Goal: Task Accomplishment & Management: Use online tool/utility

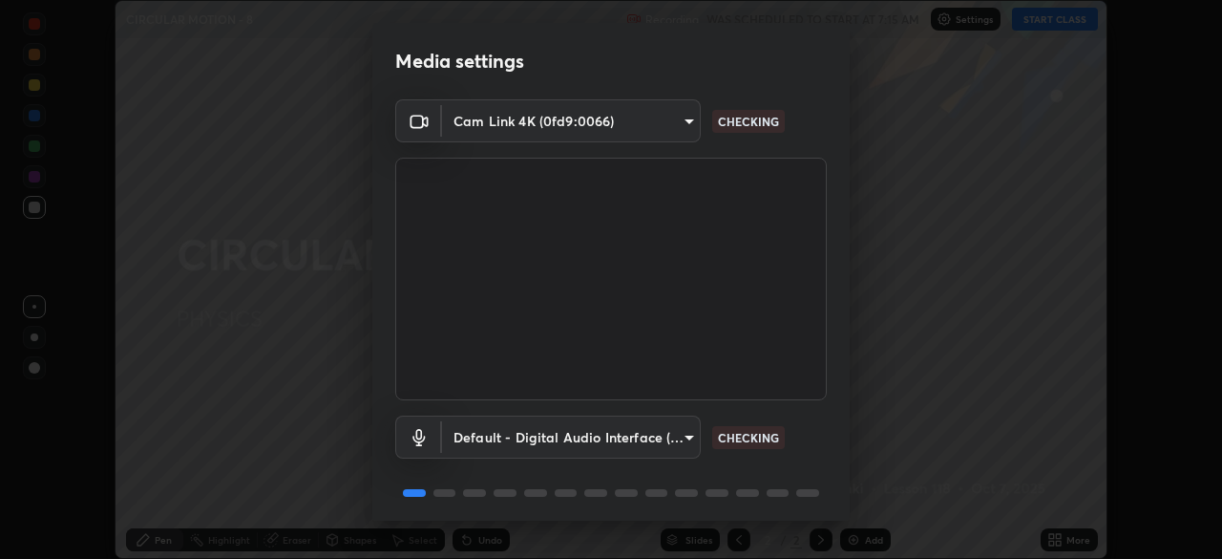
scroll to position [68, 0]
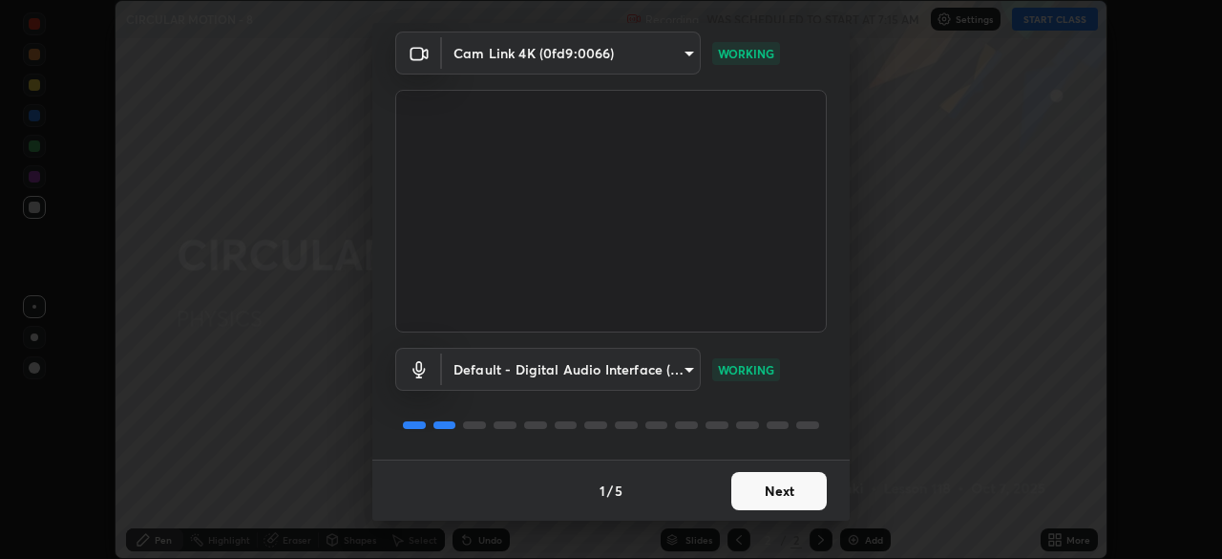
click at [746, 491] on button "Next" at bounding box center [778, 491] width 95 height 38
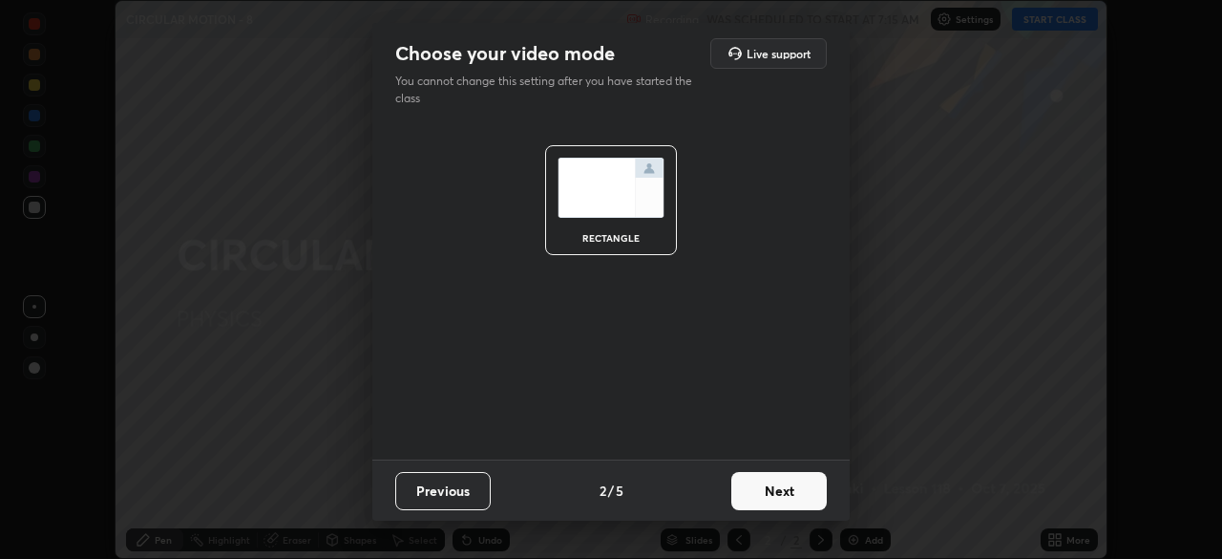
scroll to position [0, 0]
click at [747, 492] on button "Next" at bounding box center [778, 491] width 95 height 38
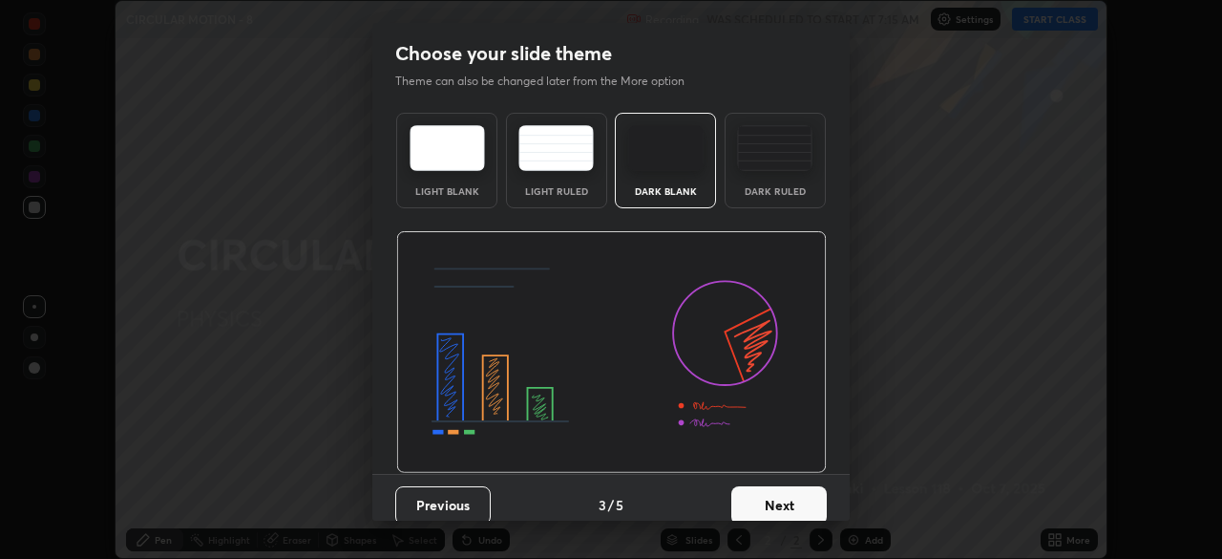
click at [746, 498] on button "Next" at bounding box center [778, 505] width 95 height 38
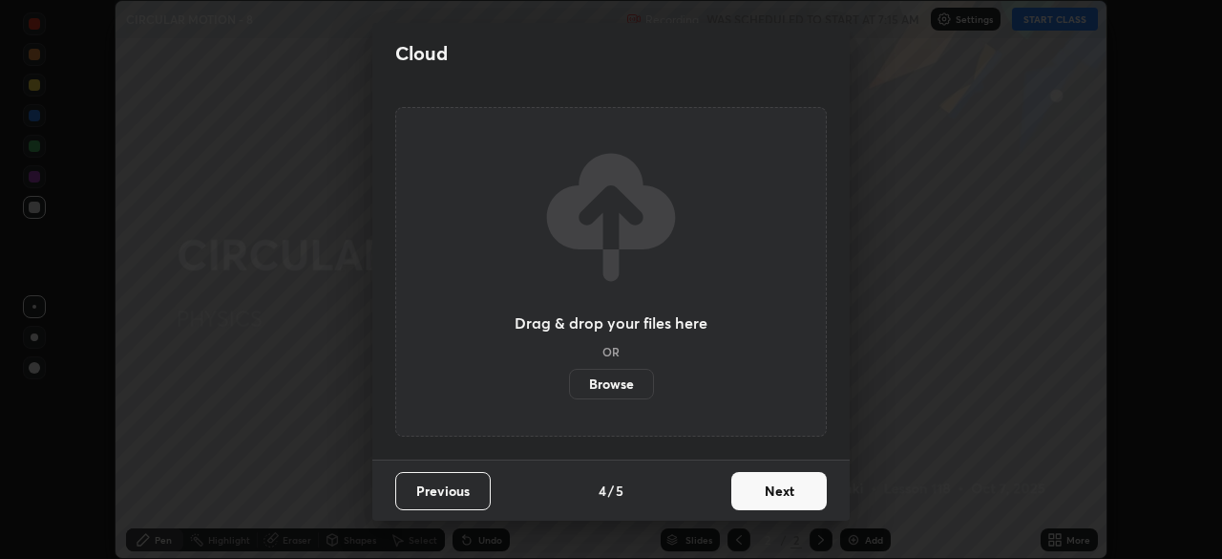
click at [742, 491] on button "Next" at bounding box center [778, 491] width 95 height 38
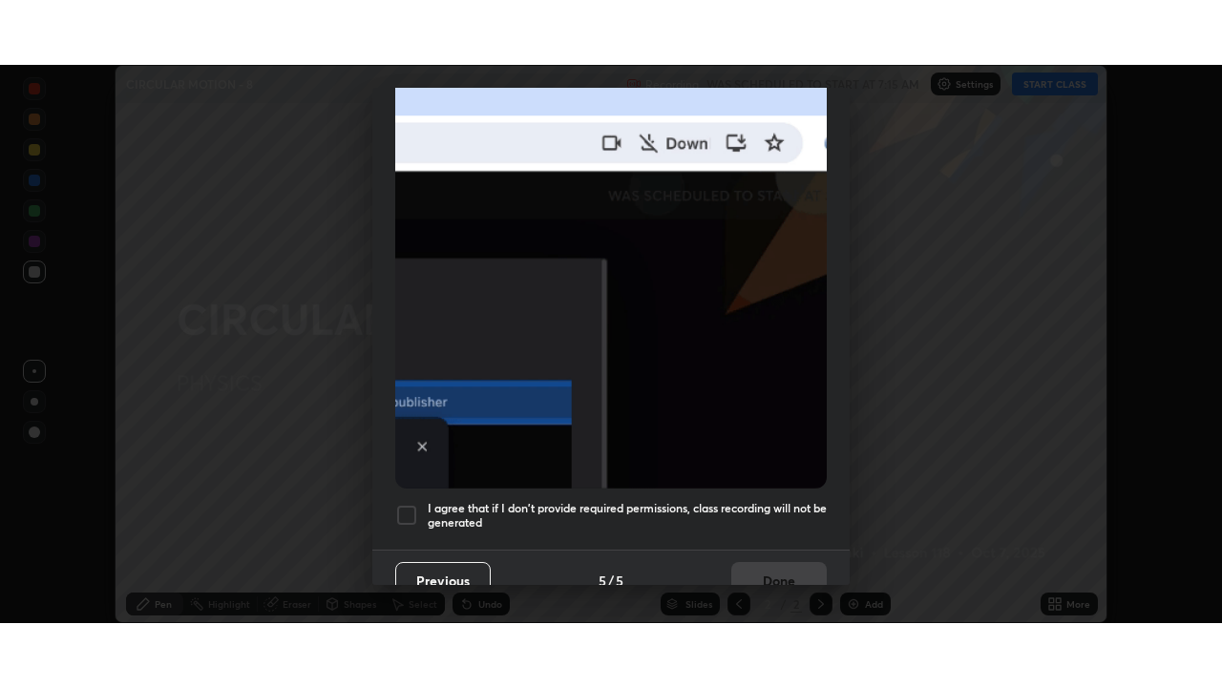
scroll to position [457, 0]
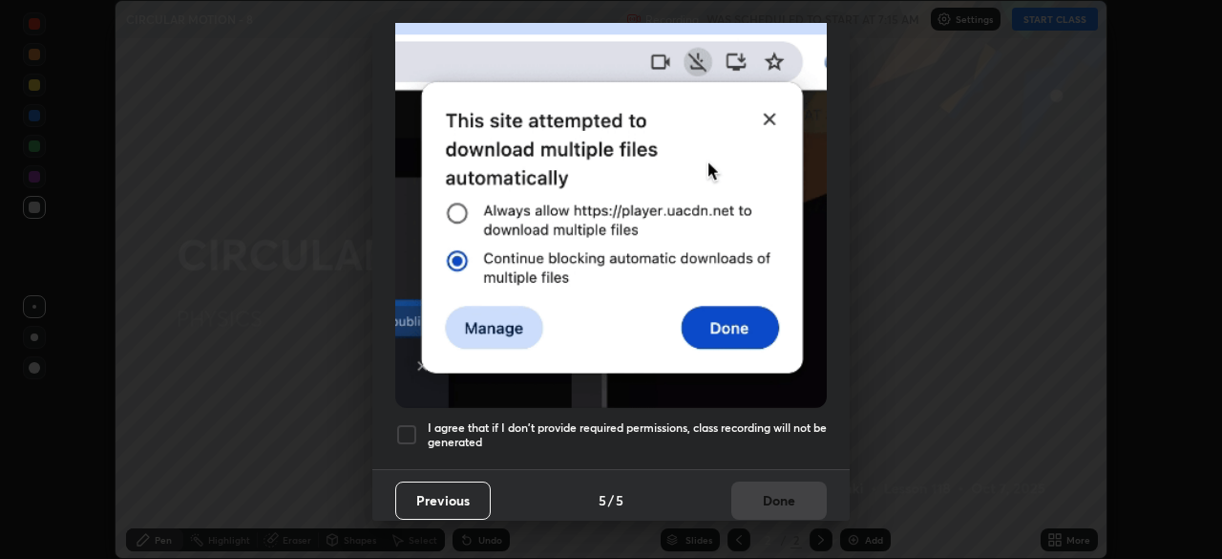
click at [484, 420] on h5 "I agree that if I don't provide required permissions, class recording will not …" at bounding box center [627, 435] width 399 height 30
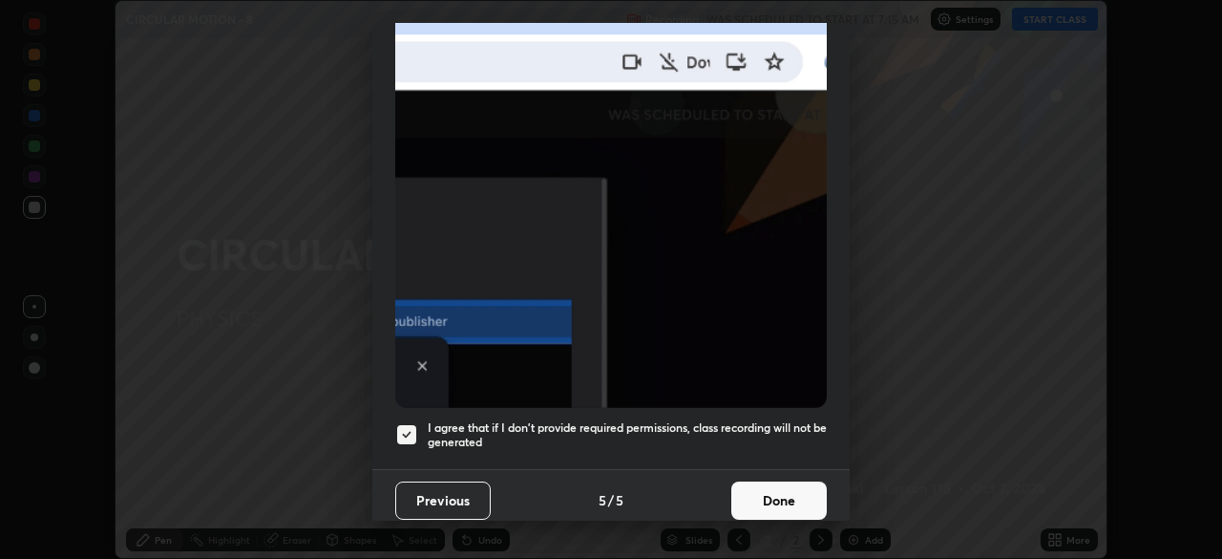
click at [743, 493] on button "Done" at bounding box center [778, 500] width 95 height 38
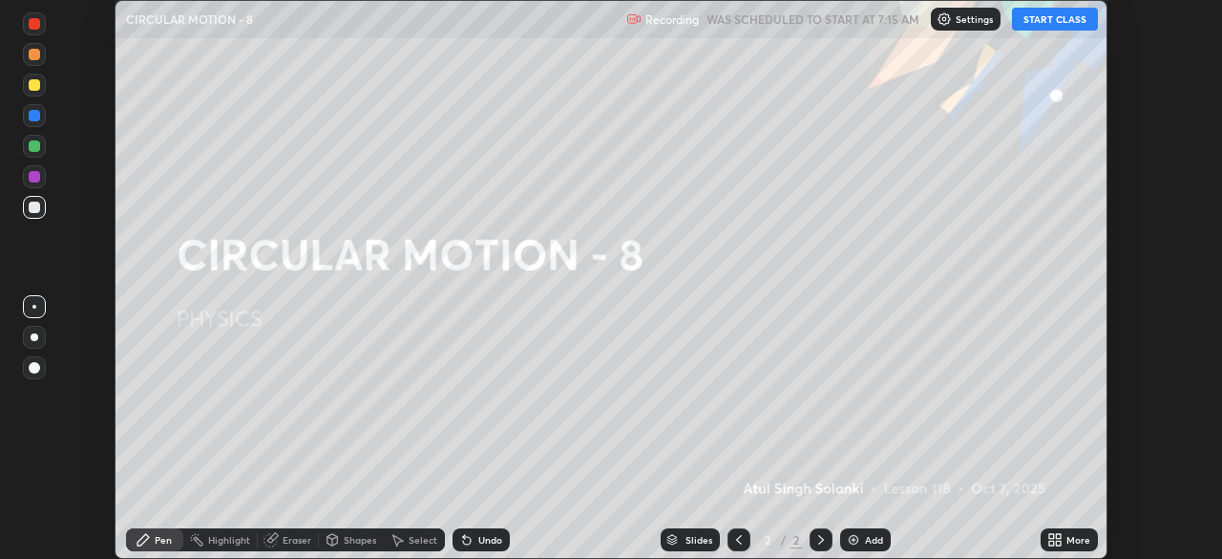
click at [1058, 536] on icon at bounding box center [1058, 536] width 5 height 5
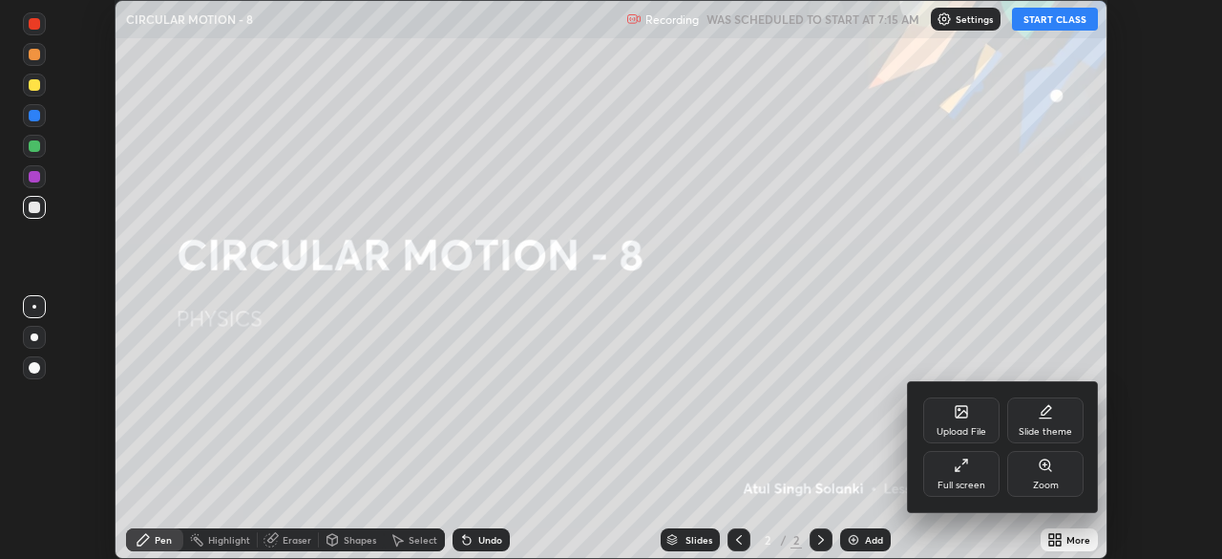
click at [950, 478] on div "Full screen" at bounding box center [961, 474] width 76 height 46
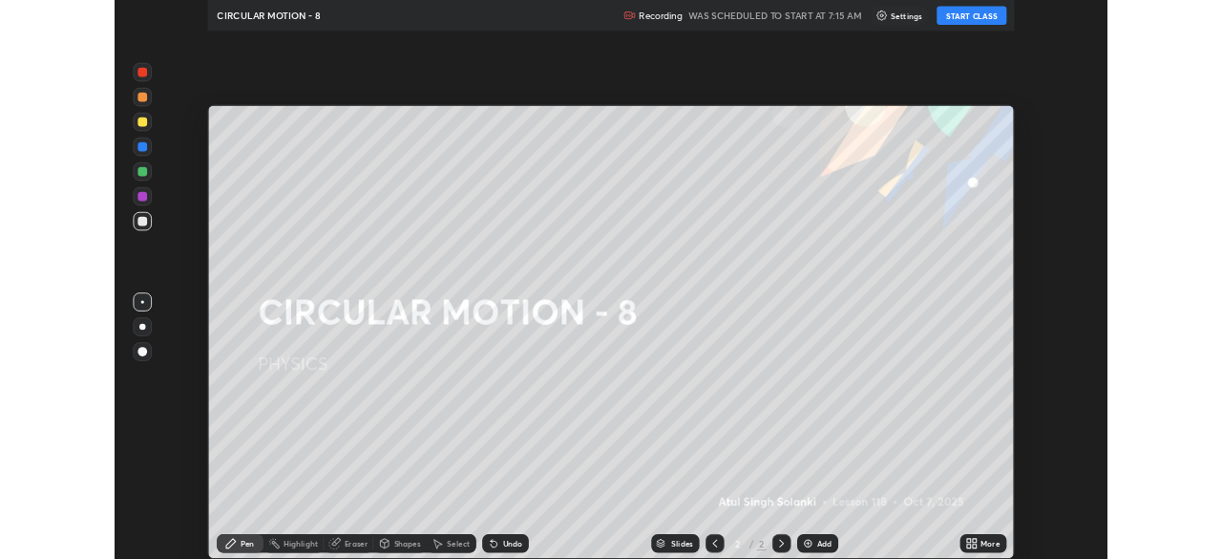
scroll to position [687, 1222]
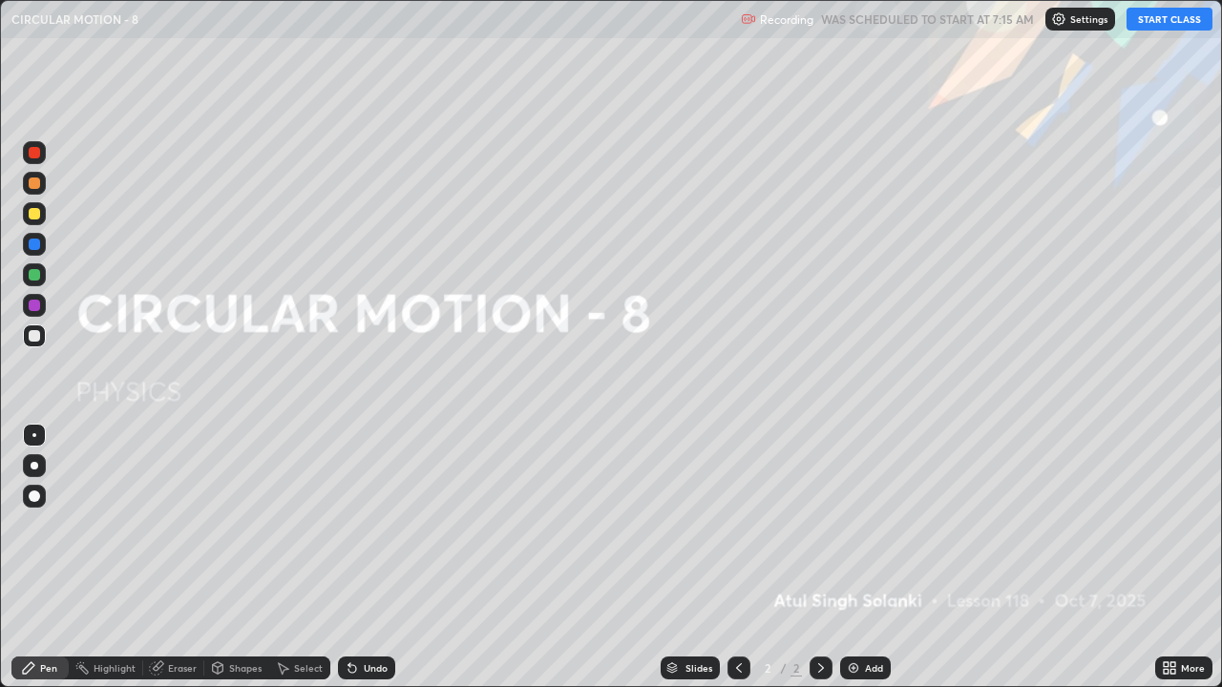
click at [1162, 26] on button "START CLASS" at bounding box center [1170, 19] width 86 height 23
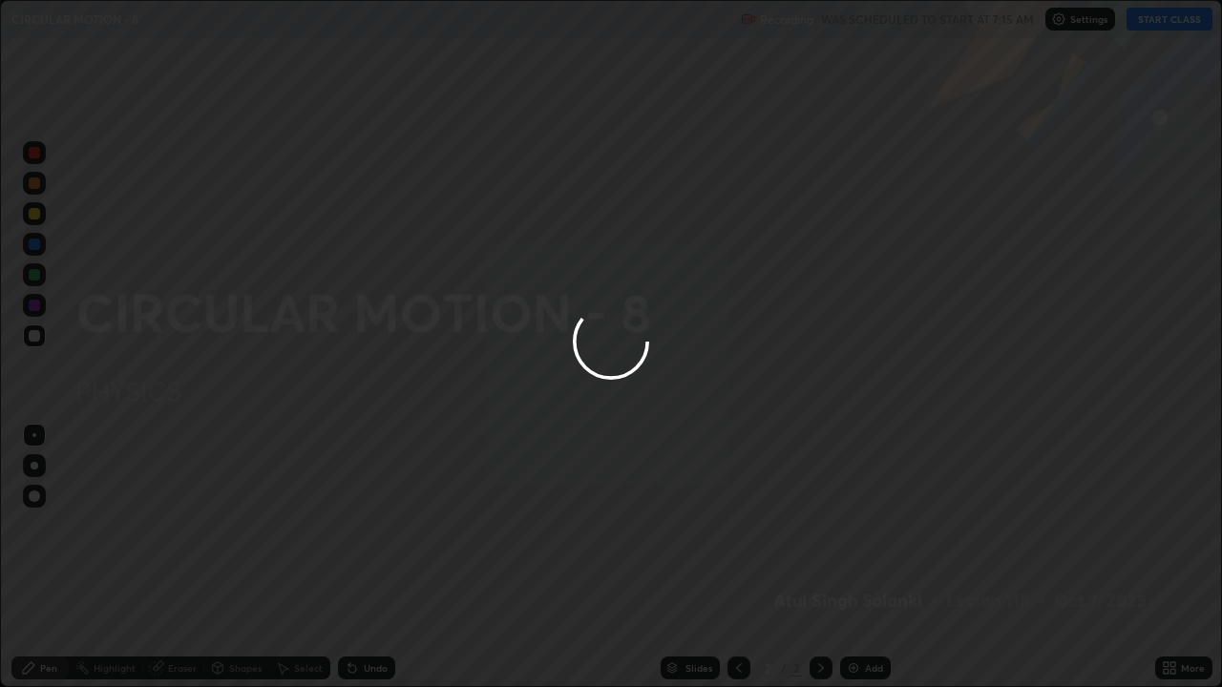
click at [1150, 27] on div at bounding box center [611, 343] width 1222 height 687
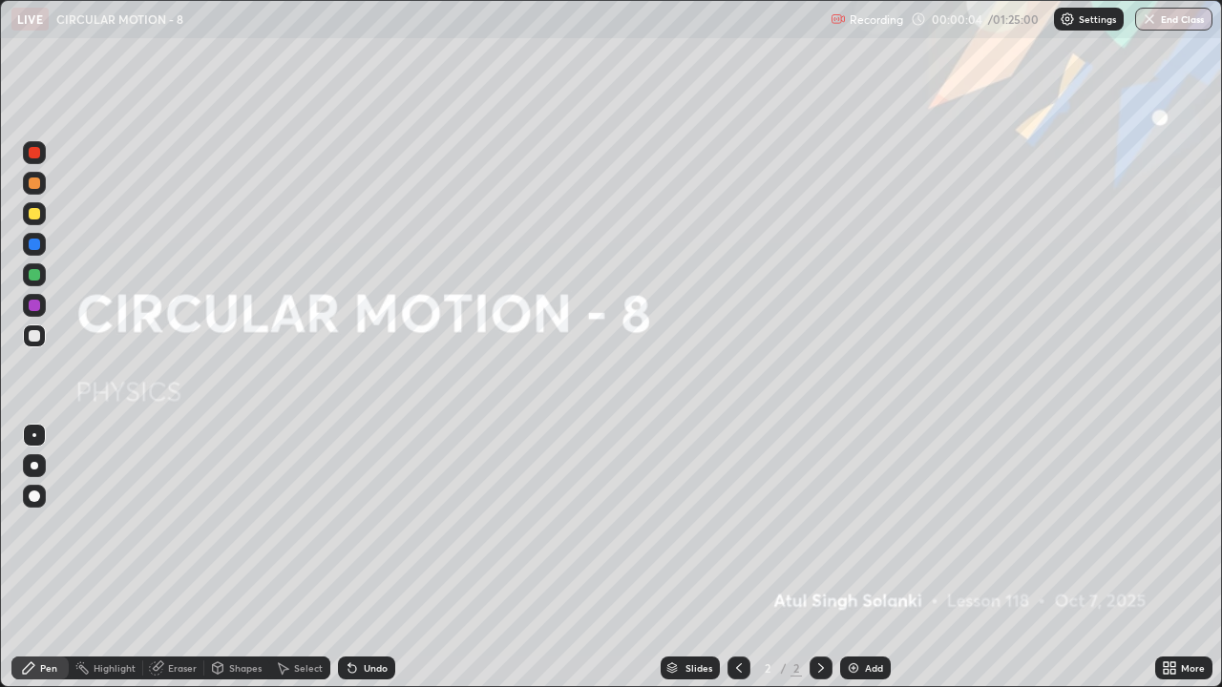
click at [865, 558] on div "Add" at bounding box center [874, 669] width 18 height 10
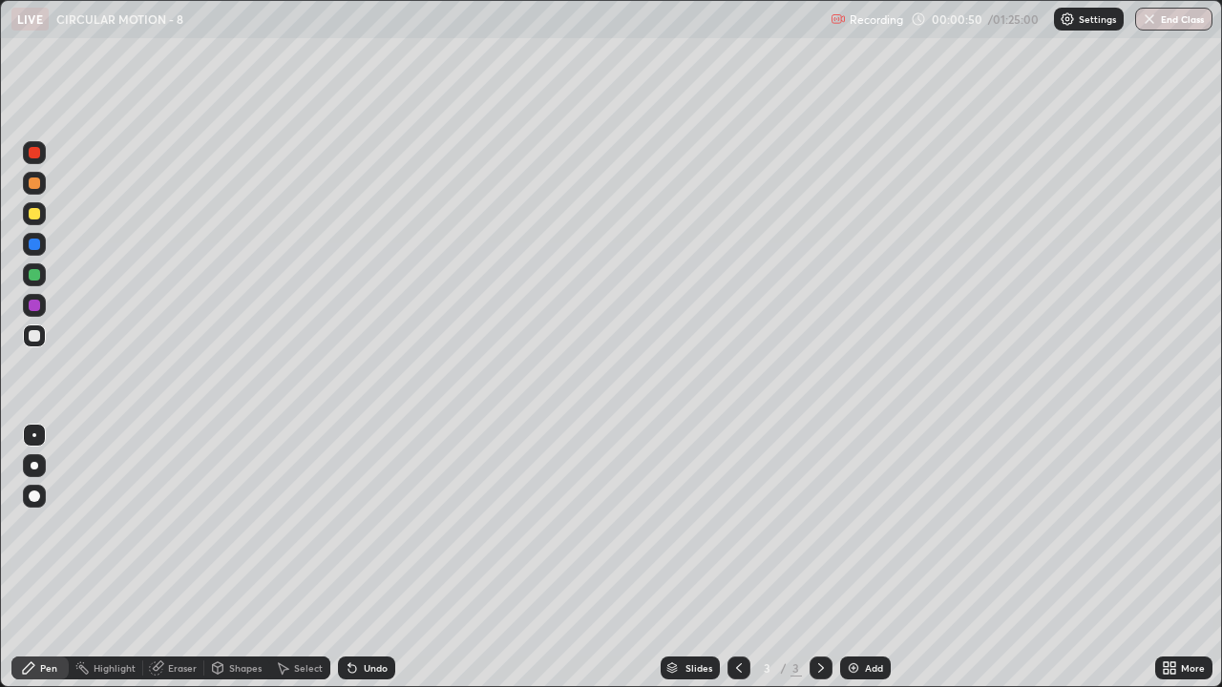
click at [39, 494] on div at bounding box center [34, 496] width 11 height 11
click at [249, 558] on div "Shapes" at bounding box center [245, 669] width 32 height 10
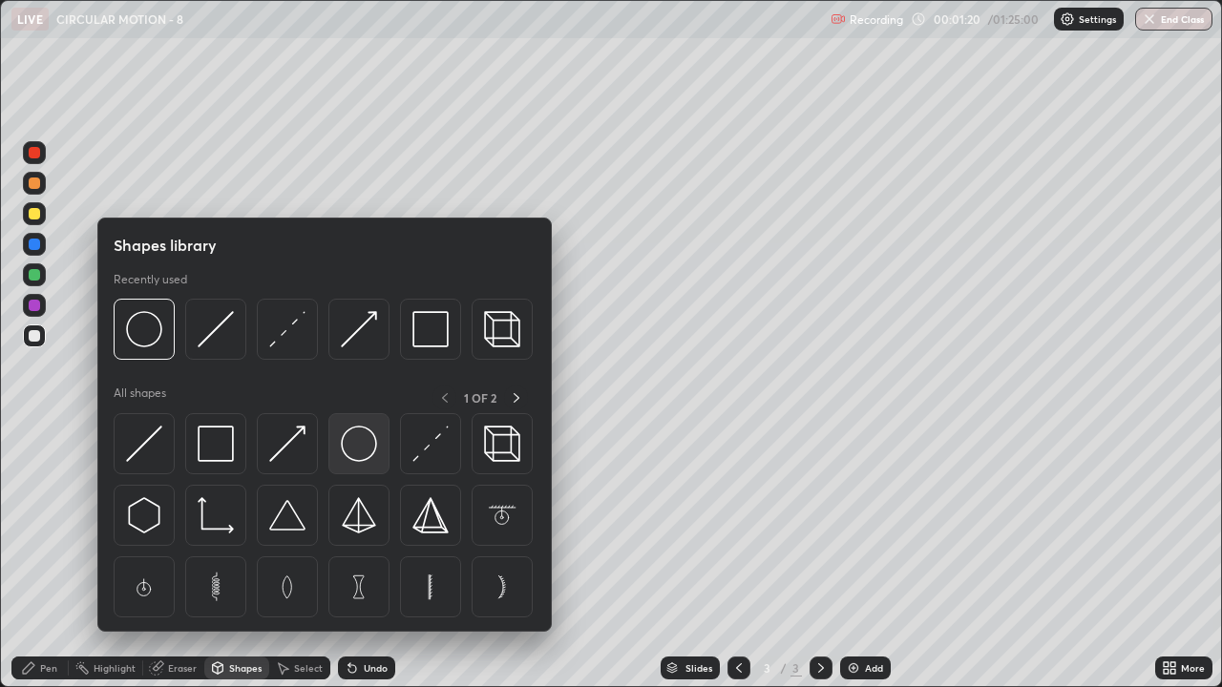
click at [364, 452] on img at bounding box center [359, 444] width 36 height 36
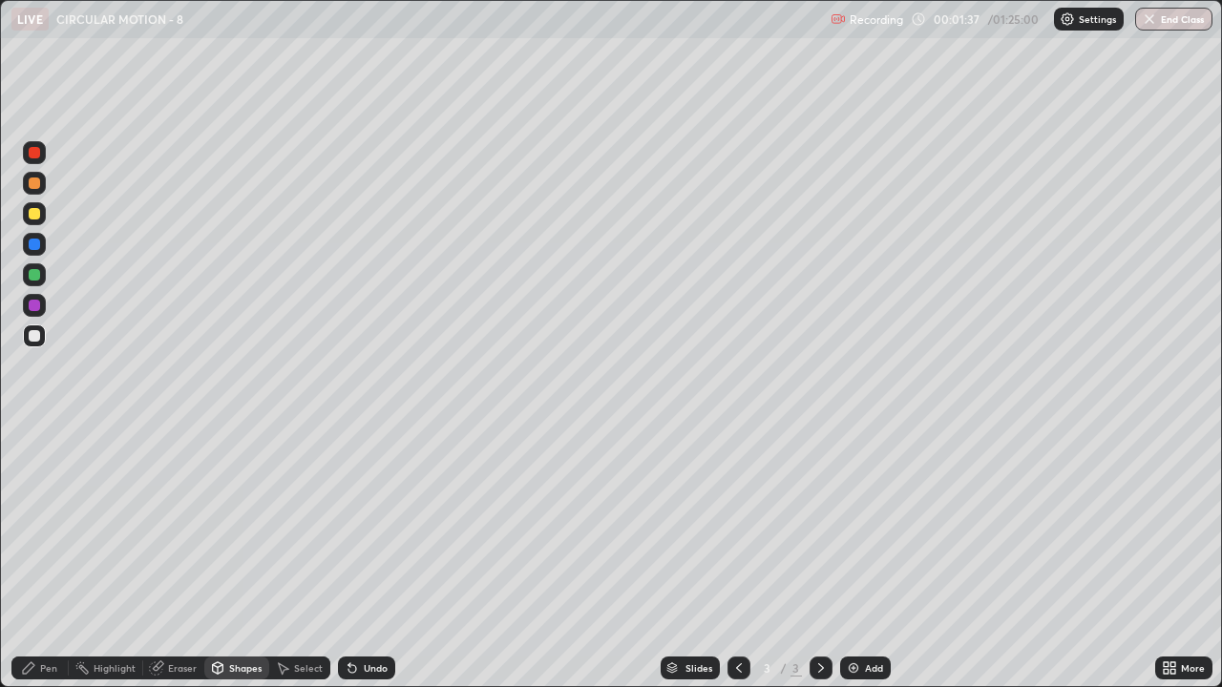
click at [242, 558] on div "Shapes" at bounding box center [245, 669] width 32 height 10
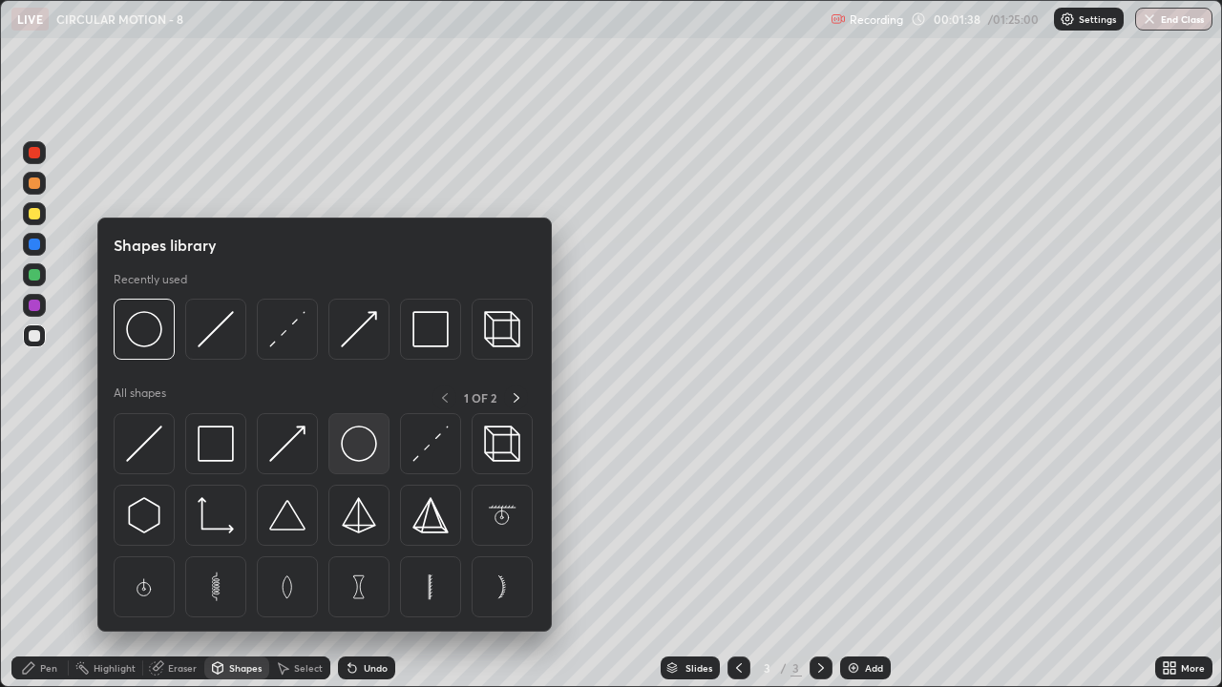
click at [363, 450] on img at bounding box center [359, 444] width 36 height 36
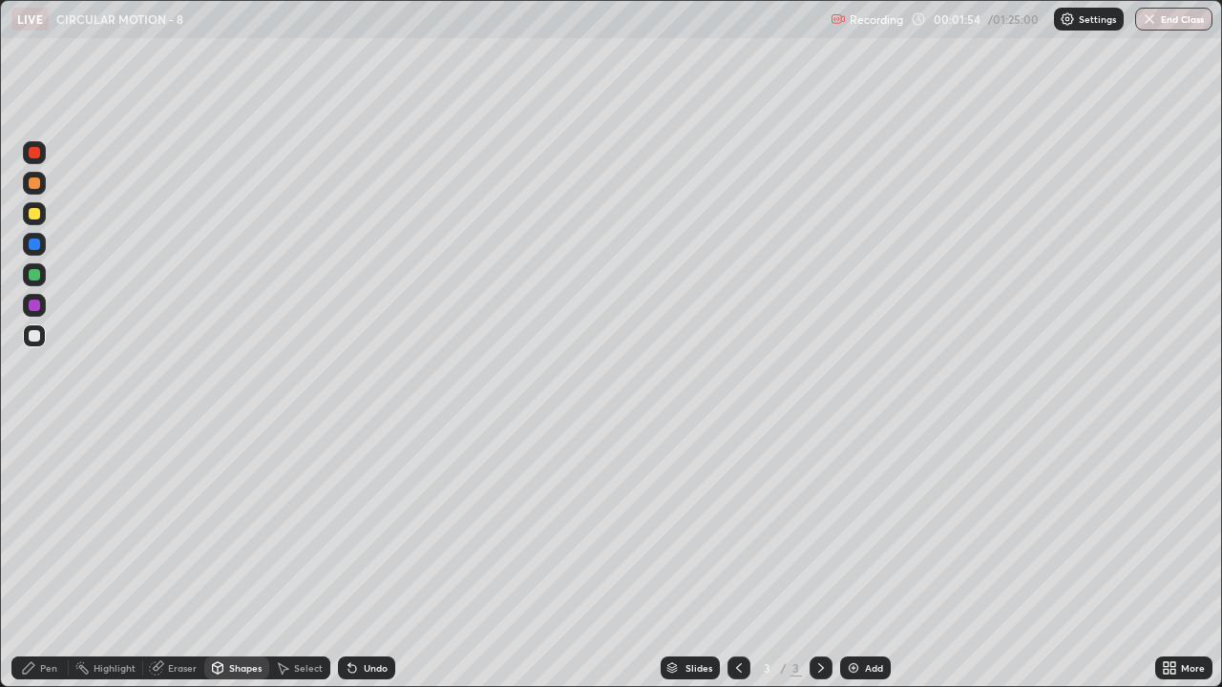
click at [40, 558] on div "Pen" at bounding box center [48, 669] width 17 height 10
click at [35, 275] on div at bounding box center [34, 274] width 11 height 11
click at [235, 558] on div "Shapes" at bounding box center [245, 669] width 32 height 10
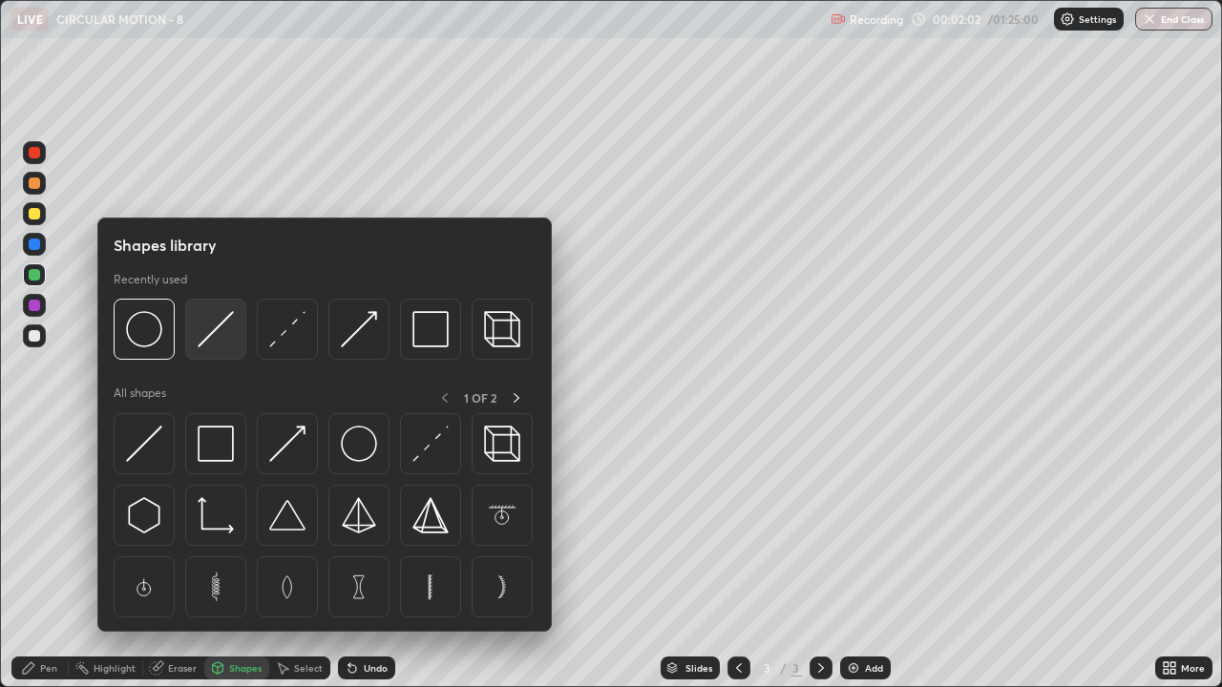
click at [213, 344] on img at bounding box center [216, 329] width 36 height 36
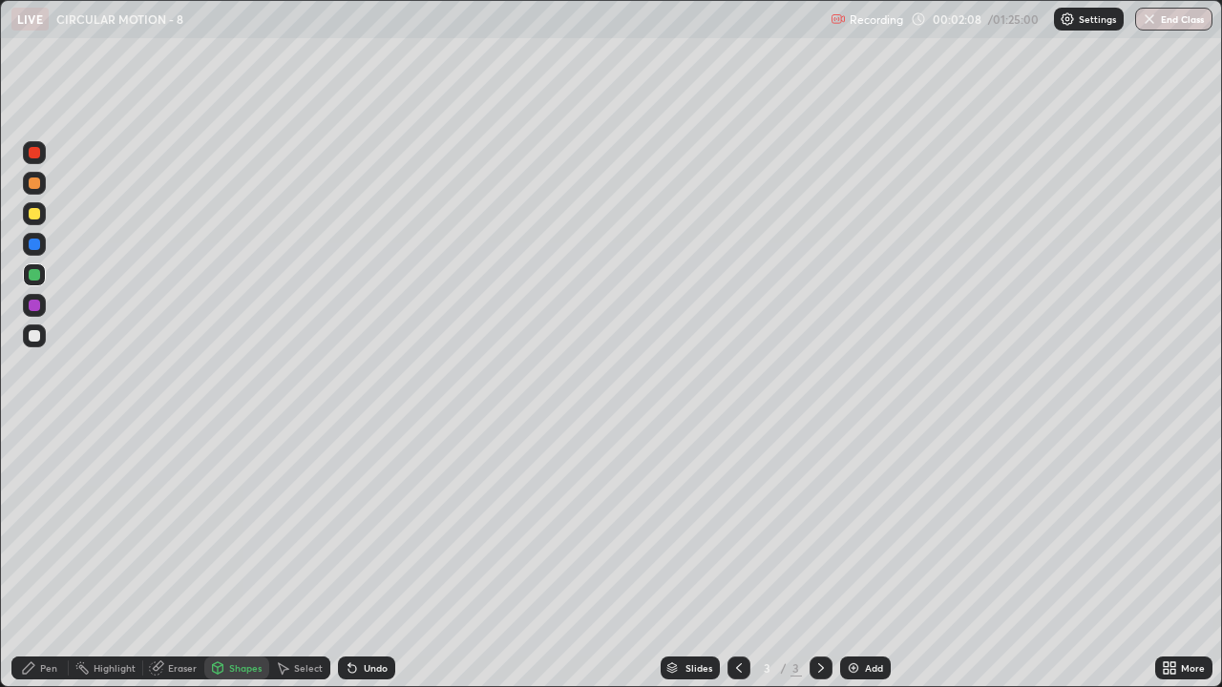
click at [42, 340] on div at bounding box center [34, 336] width 23 height 23
click at [41, 558] on div "Pen" at bounding box center [48, 669] width 17 height 10
click at [37, 273] on div at bounding box center [34, 274] width 11 height 11
click at [34, 337] on div at bounding box center [34, 335] width 11 height 11
click at [42, 276] on div at bounding box center [34, 275] width 23 height 23
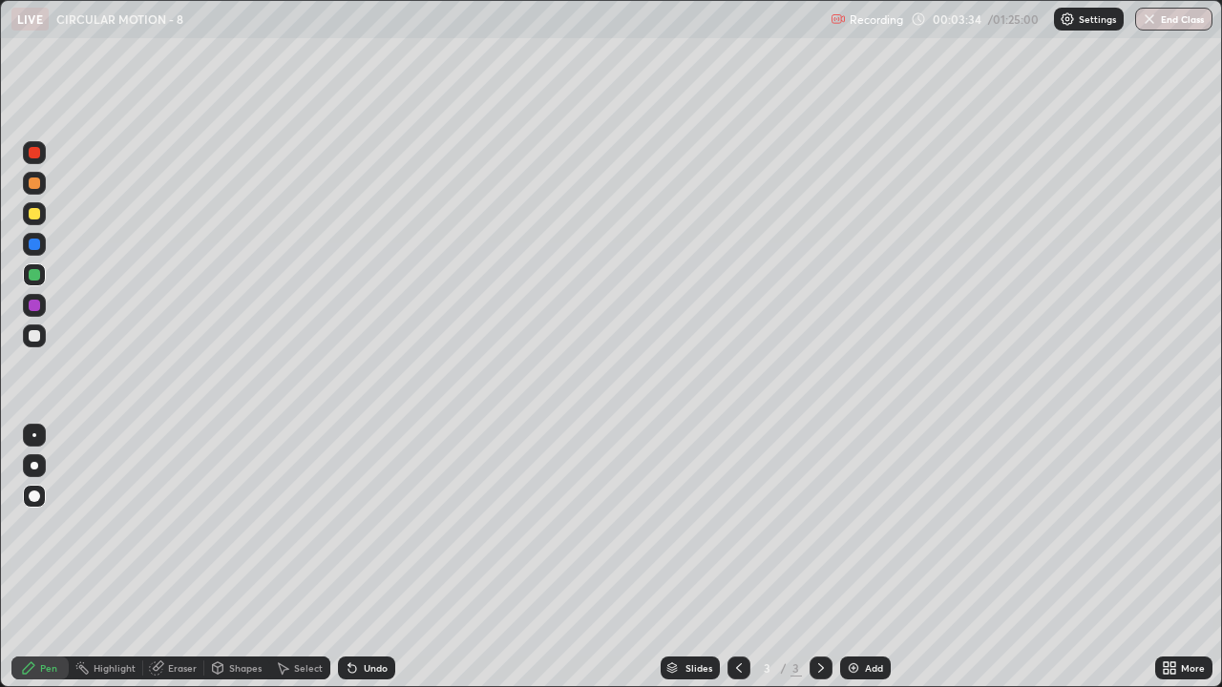
click at [229, 558] on div "Shapes" at bounding box center [245, 669] width 32 height 10
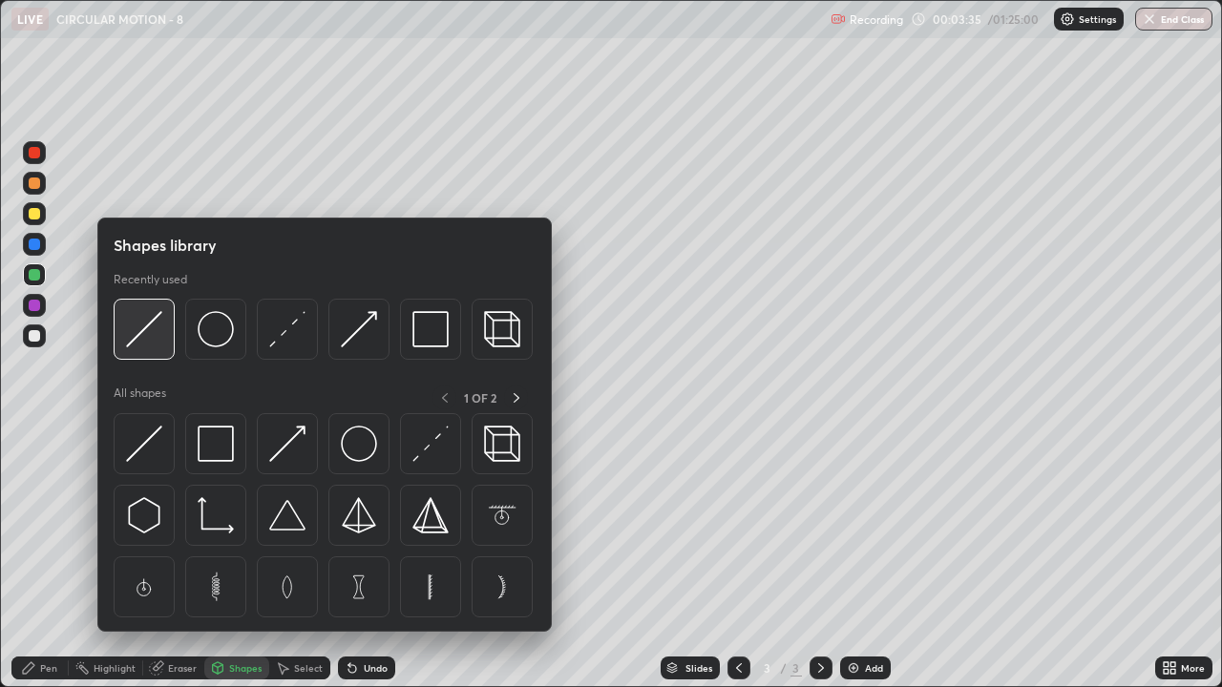
click at [155, 343] on img at bounding box center [144, 329] width 36 height 36
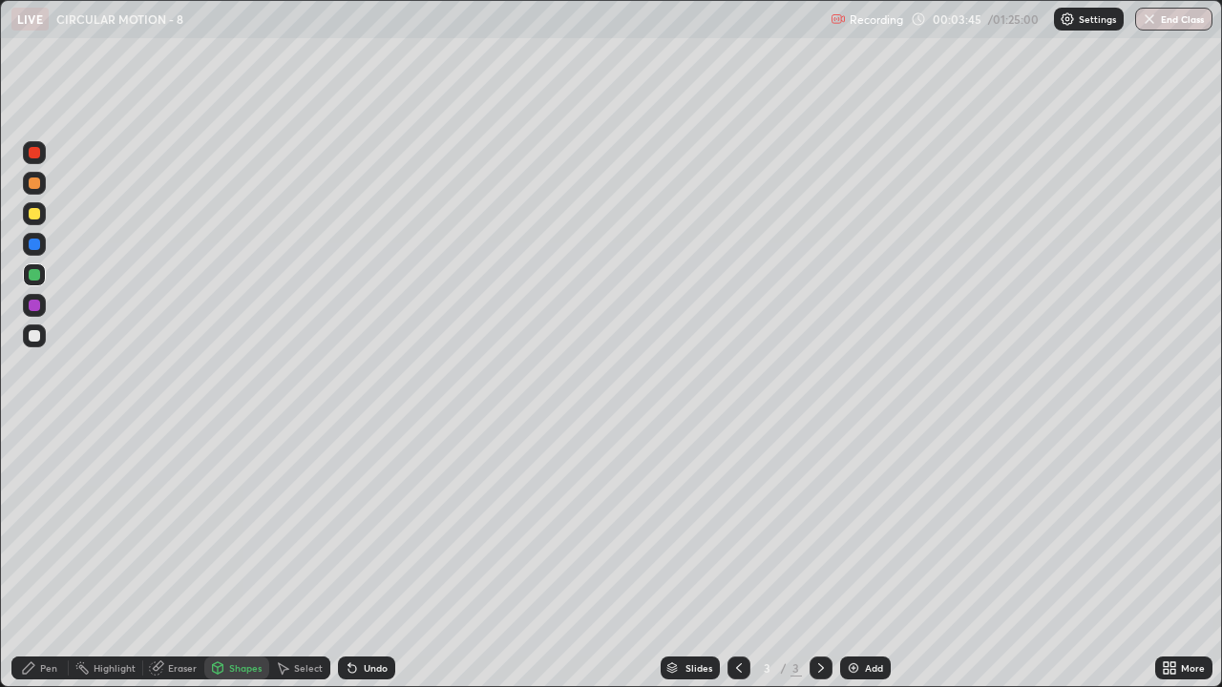
click at [39, 558] on div "Pen" at bounding box center [39, 668] width 57 height 23
click at [180, 558] on div "Eraser" at bounding box center [182, 669] width 29 height 10
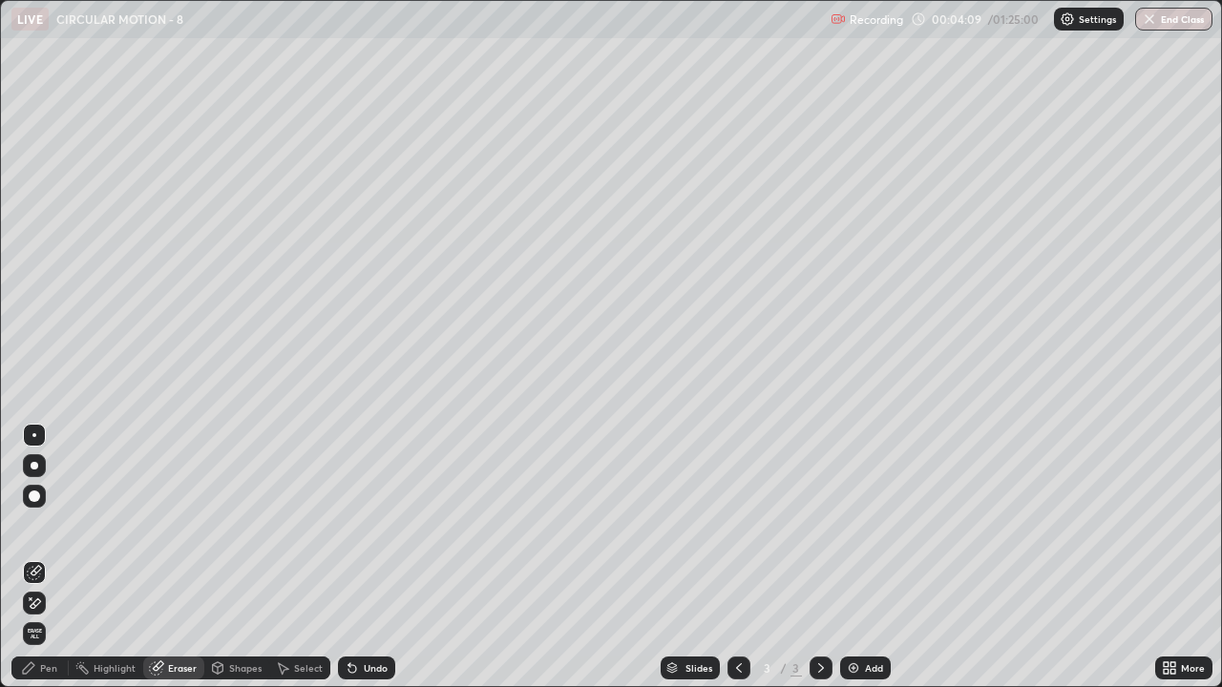
click at [235, 558] on div "Shapes" at bounding box center [236, 668] width 65 height 23
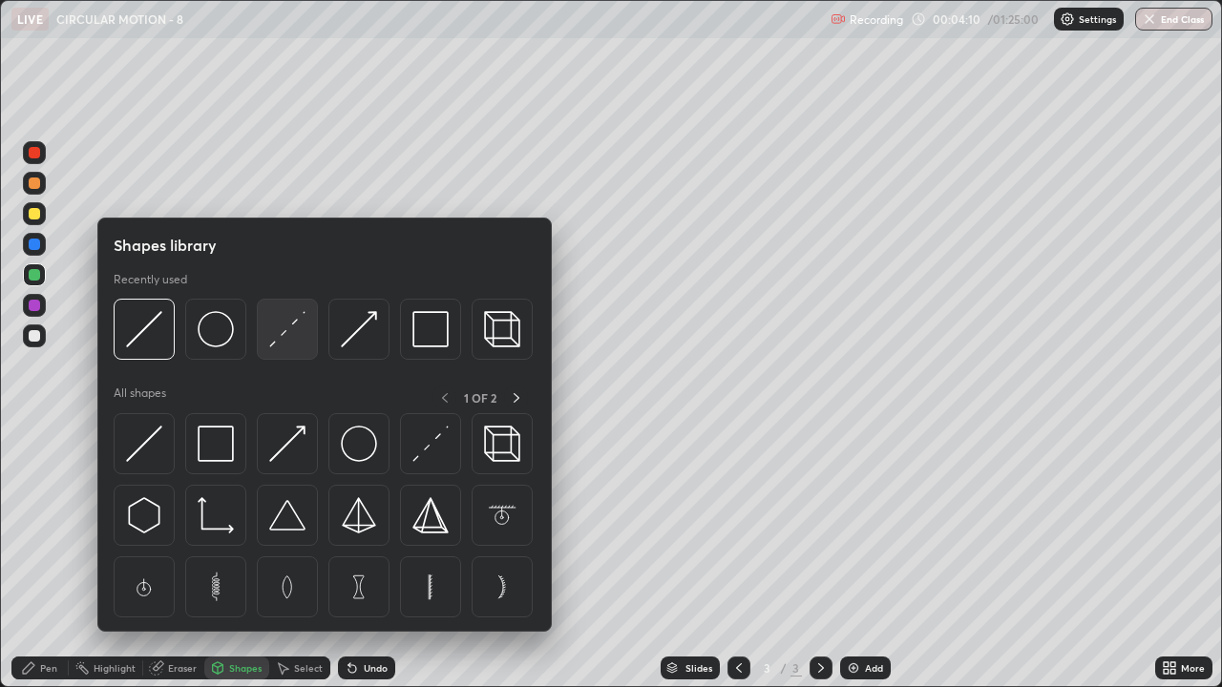
click at [286, 340] on img at bounding box center [287, 329] width 36 height 36
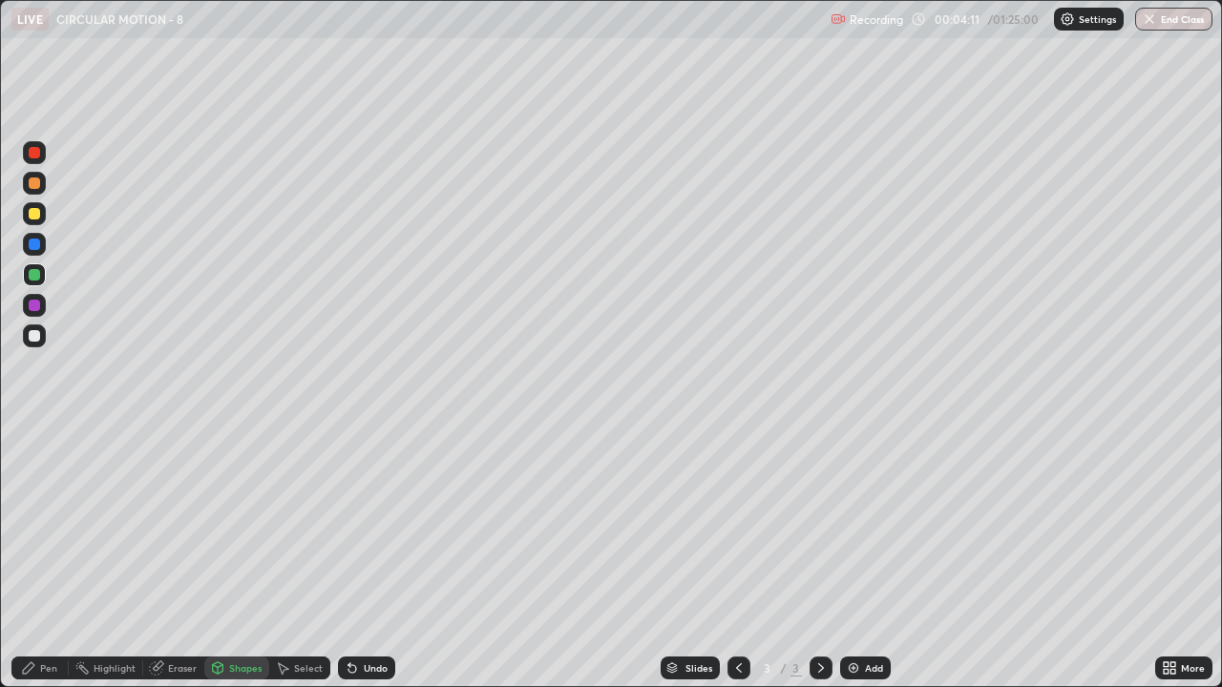
click at [41, 334] on div at bounding box center [34, 336] width 23 height 23
click at [42, 337] on div at bounding box center [34, 336] width 23 height 23
click at [32, 558] on icon at bounding box center [28, 668] width 15 height 15
click at [39, 156] on div at bounding box center [34, 152] width 11 height 11
click at [40, 547] on div at bounding box center [34, 534] width 31 height 229
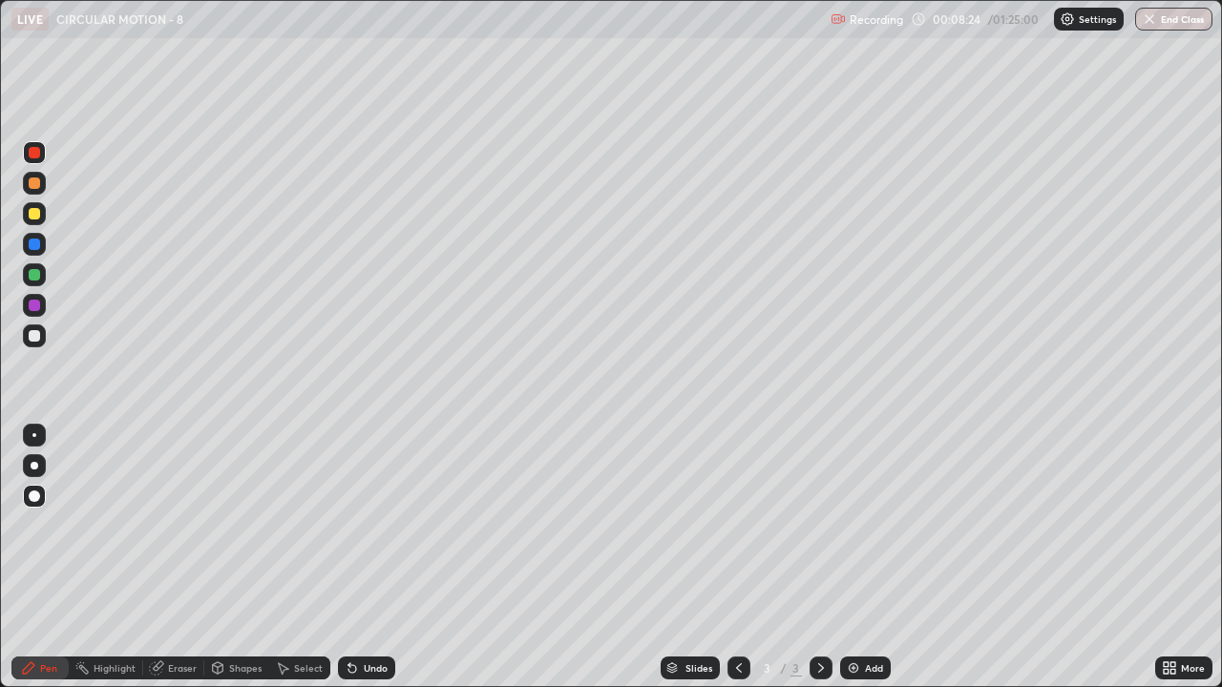
click at [44, 341] on div at bounding box center [34, 336] width 23 height 23
click at [45, 303] on div at bounding box center [34, 305] width 23 height 23
click at [44, 337] on div at bounding box center [34, 336] width 23 height 23
click at [38, 245] on div at bounding box center [34, 244] width 11 height 11
click at [225, 558] on div "Shapes" at bounding box center [236, 668] width 65 height 23
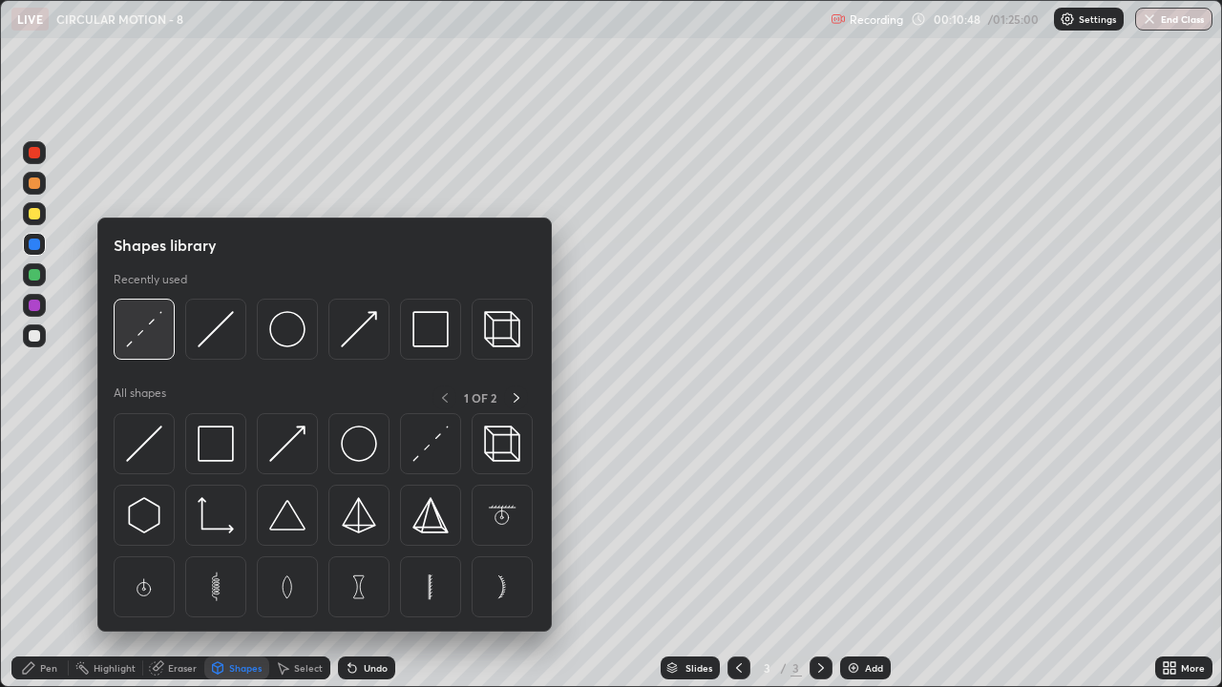
click at [153, 347] on img at bounding box center [144, 329] width 36 height 36
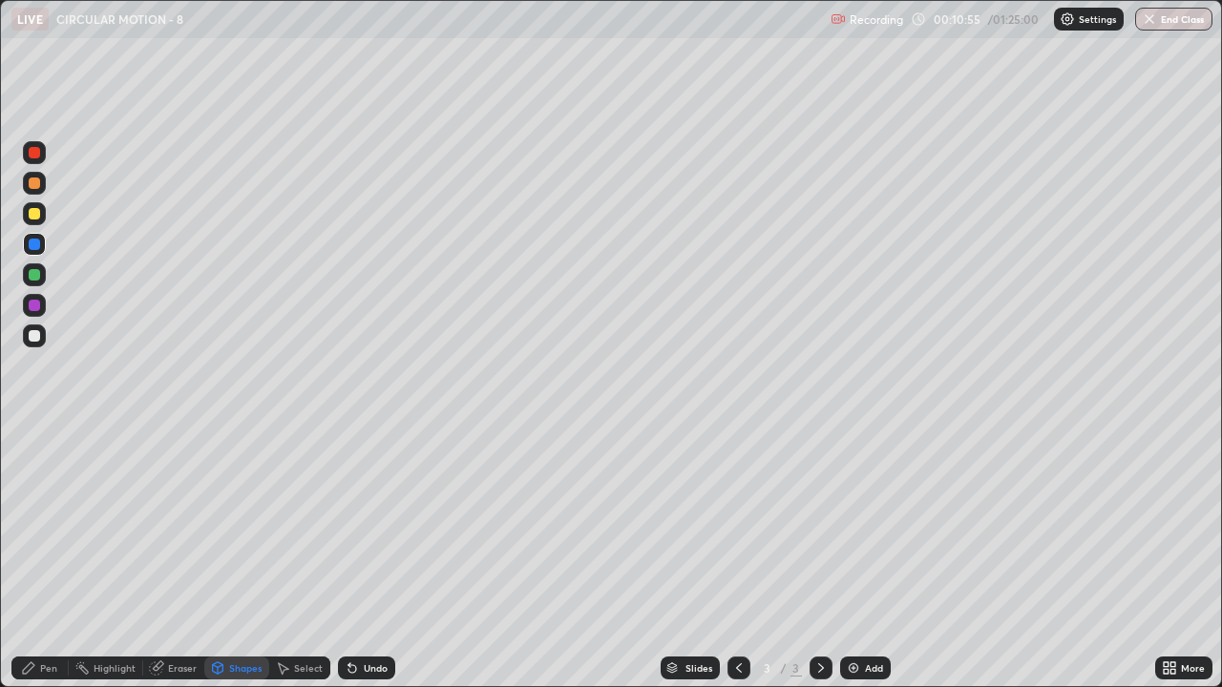
click at [33, 558] on icon at bounding box center [28, 668] width 15 height 15
click at [44, 328] on div at bounding box center [34, 336] width 23 height 23
click at [40, 284] on div at bounding box center [34, 275] width 23 height 23
click at [868, 558] on div "Add" at bounding box center [874, 669] width 18 height 10
click at [38, 334] on div at bounding box center [34, 335] width 11 height 11
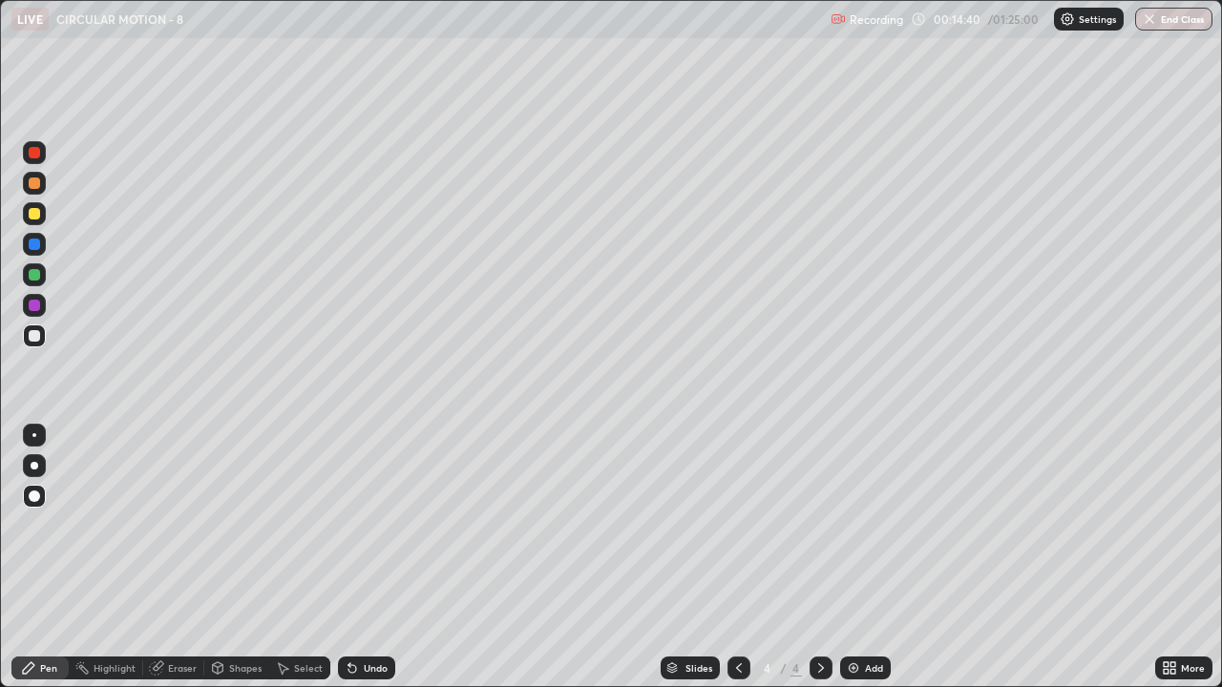
click at [734, 558] on icon at bounding box center [738, 668] width 15 height 15
click at [819, 558] on icon at bounding box center [820, 668] width 15 height 15
click at [736, 558] on icon at bounding box center [738, 668] width 15 height 15
click at [35, 270] on div at bounding box center [34, 274] width 11 height 11
click at [39, 340] on div at bounding box center [34, 335] width 11 height 11
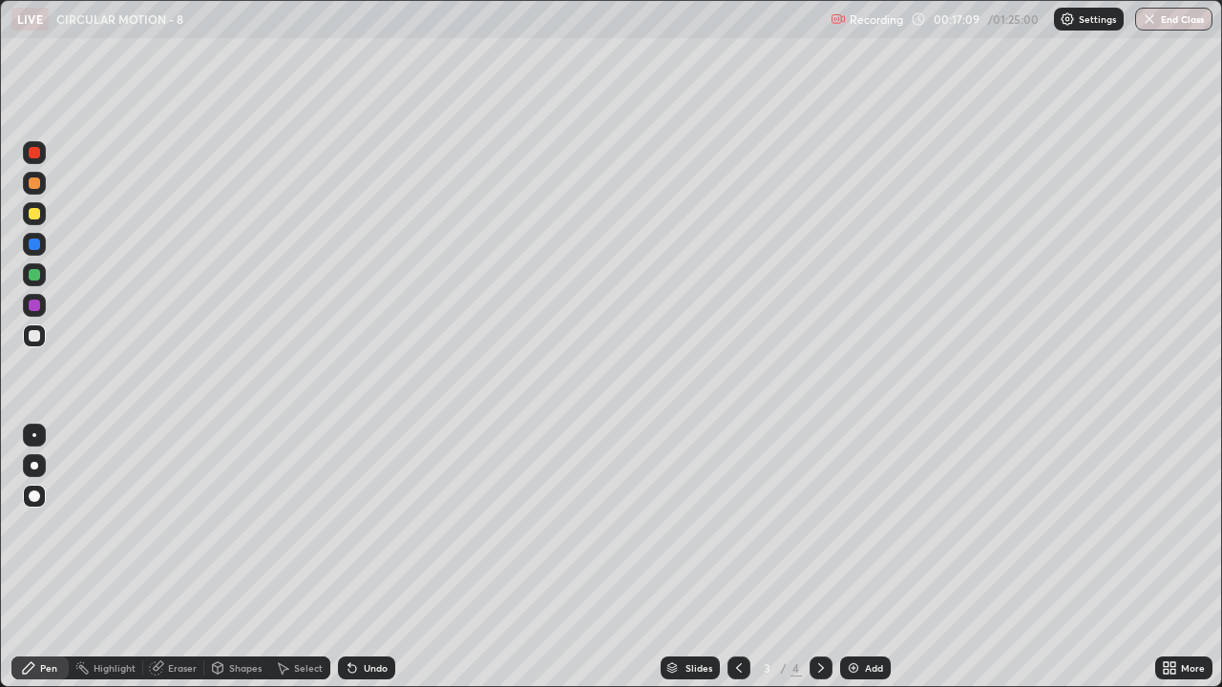
click at [819, 558] on icon at bounding box center [820, 668] width 15 height 15
click at [737, 558] on icon at bounding box center [738, 668] width 15 height 15
click at [42, 156] on div at bounding box center [34, 152] width 23 height 23
click at [819, 558] on icon at bounding box center [820, 668] width 15 height 15
click at [39, 333] on div at bounding box center [34, 335] width 11 height 11
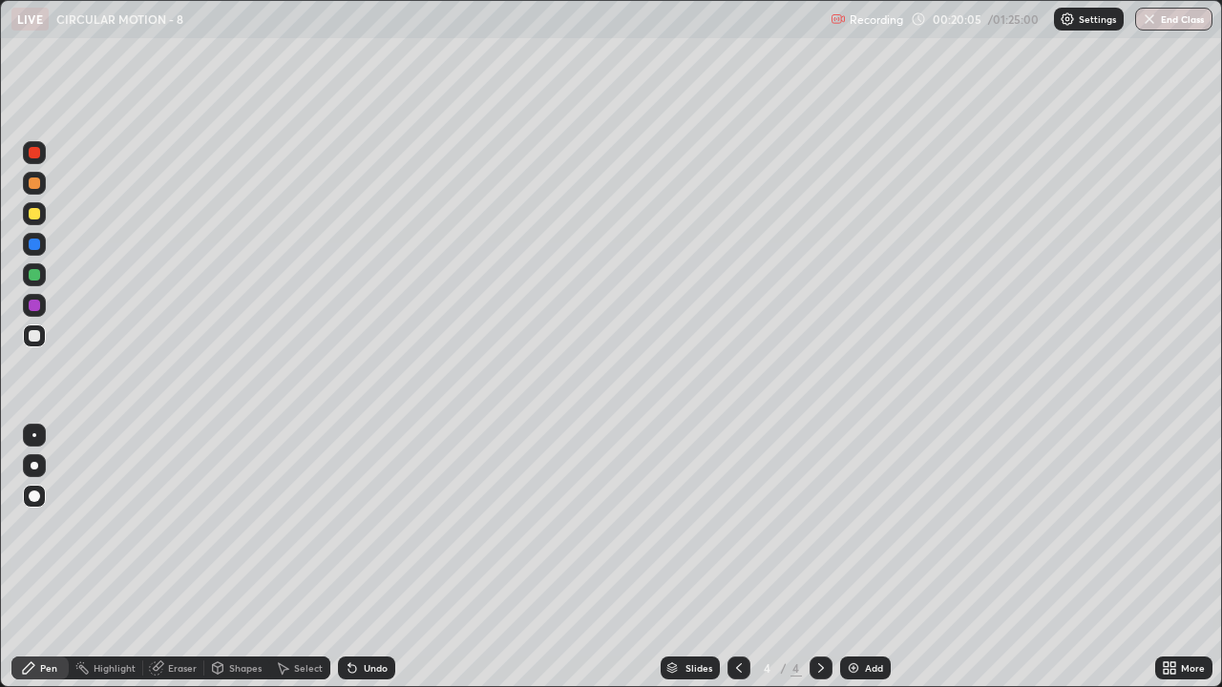
click at [737, 558] on icon at bounding box center [738, 668] width 15 height 15
click at [36, 156] on div at bounding box center [34, 152] width 11 height 11
click at [820, 558] on icon at bounding box center [821, 669] width 6 height 10
click at [858, 558] on img at bounding box center [853, 668] width 15 height 15
click at [236, 558] on div "Shapes" at bounding box center [245, 669] width 32 height 10
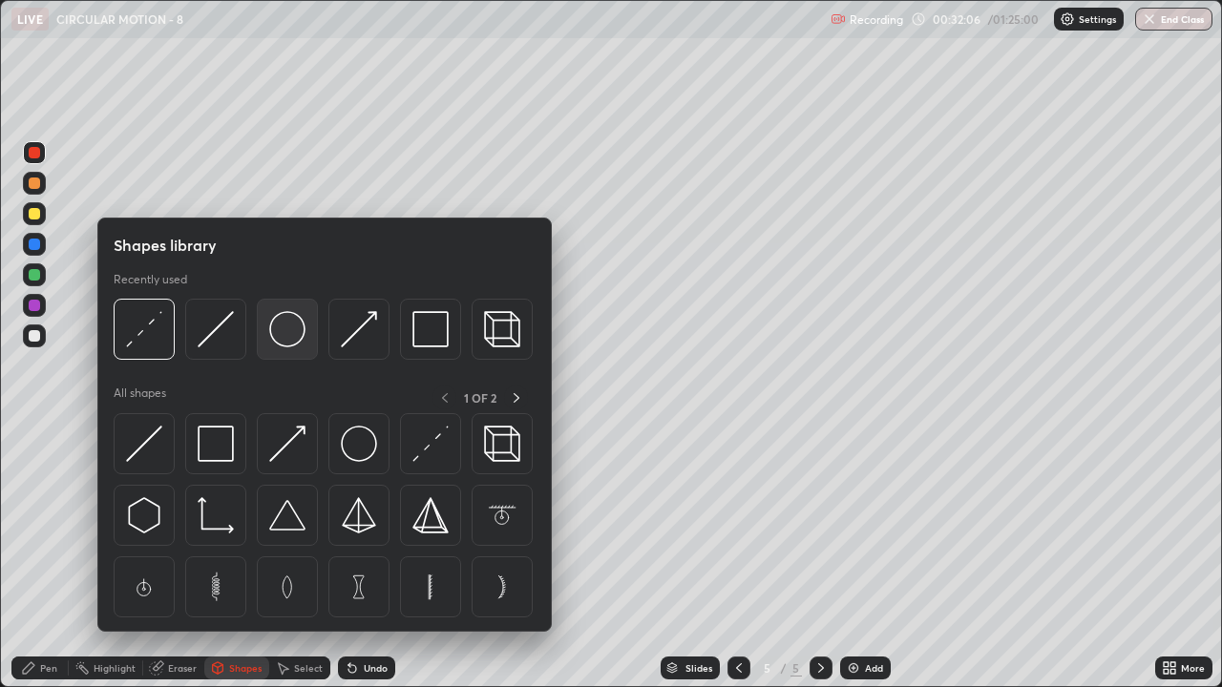
click at [286, 337] on img at bounding box center [287, 329] width 36 height 36
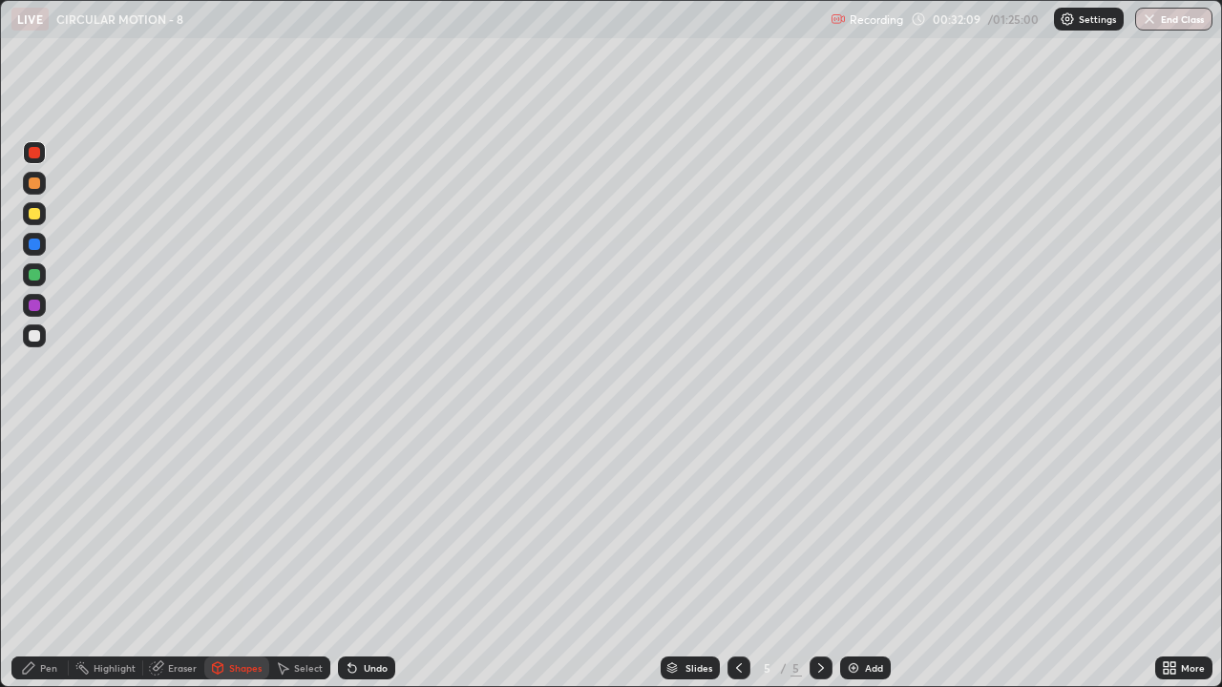
click at [368, 558] on div "Undo" at bounding box center [366, 668] width 57 height 23
click at [372, 558] on div "Undo" at bounding box center [376, 669] width 24 height 10
click at [39, 335] on div at bounding box center [34, 335] width 11 height 11
click at [226, 558] on div "Shapes" at bounding box center [236, 668] width 65 height 23
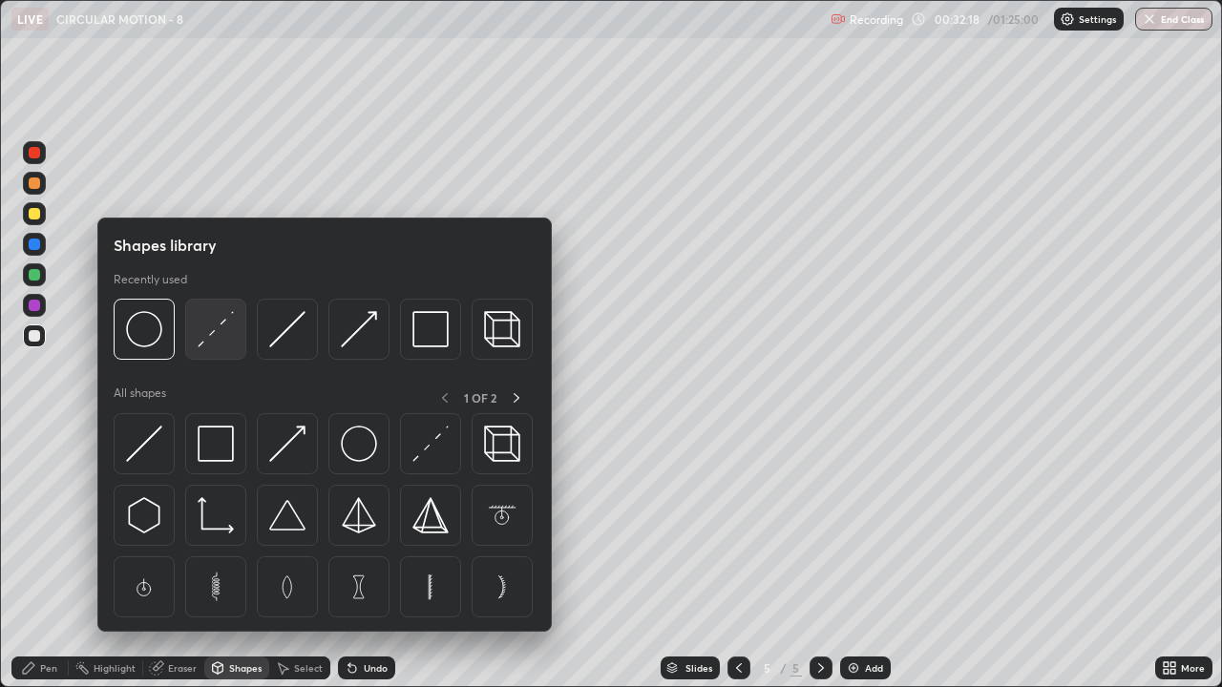
click at [211, 341] on img at bounding box center [216, 329] width 36 height 36
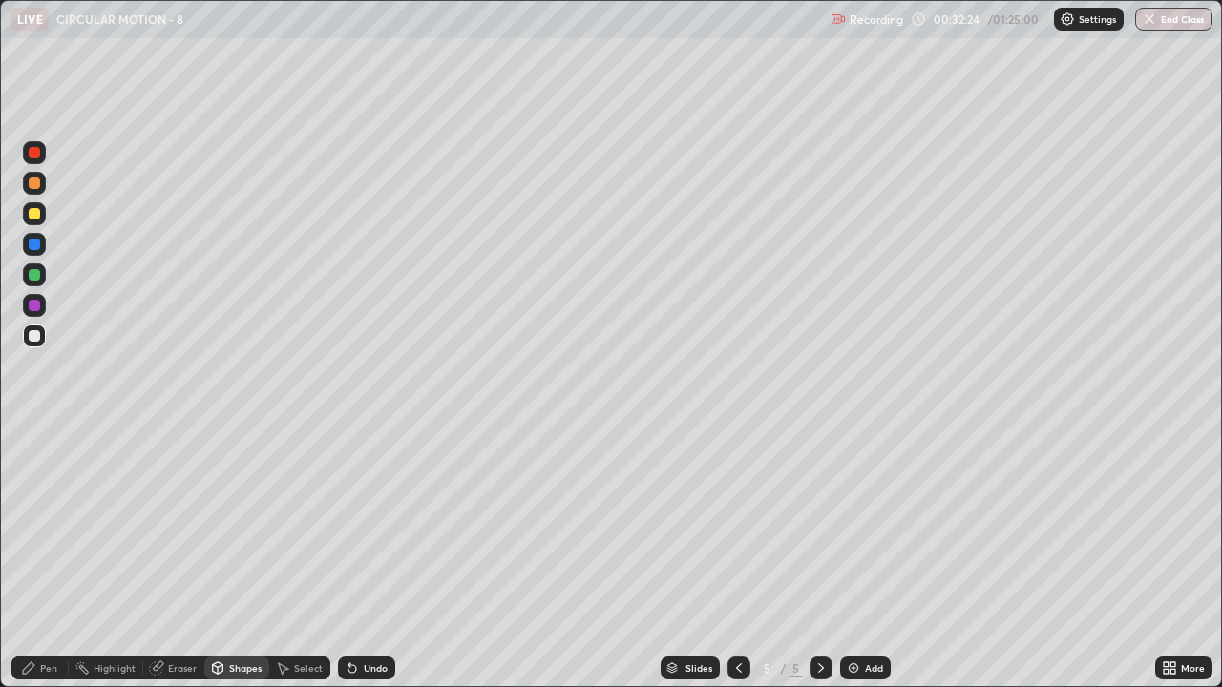
click at [44, 271] on div at bounding box center [34, 275] width 23 height 23
click at [46, 558] on div "Pen" at bounding box center [48, 669] width 17 height 10
click at [38, 301] on div at bounding box center [34, 305] width 11 height 11
click at [185, 558] on div "Eraser" at bounding box center [182, 669] width 29 height 10
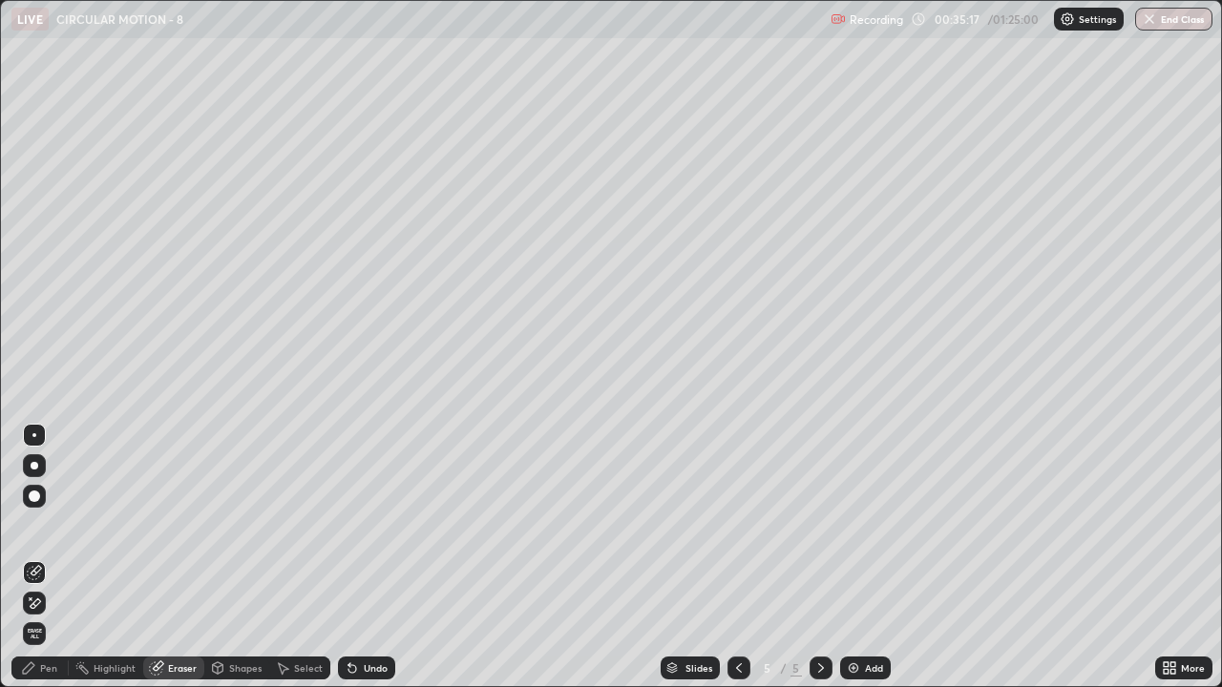
click at [40, 558] on div "Pen" at bounding box center [48, 669] width 17 height 10
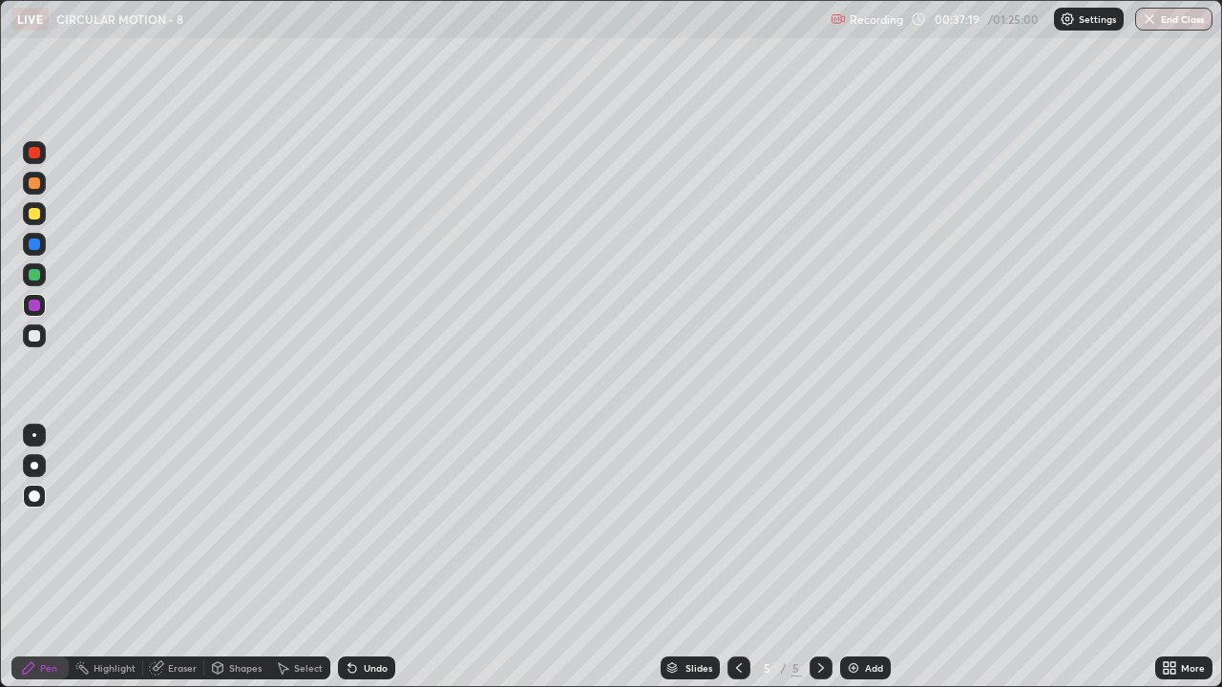
click at [38, 269] on div at bounding box center [34, 275] width 23 height 23
click at [299, 558] on div "Select" at bounding box center [308, 669] width 29 height 10
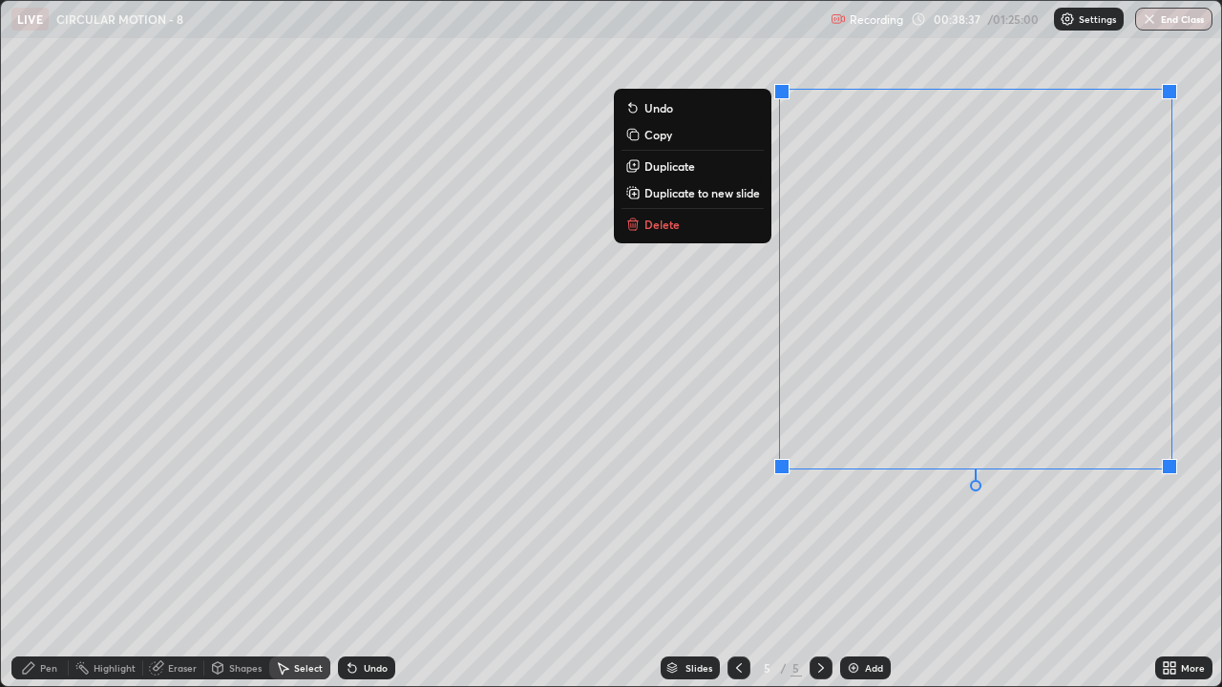
click at [754, 232] on button "Delete" at bounding box center [693, 224] width 142 height 23
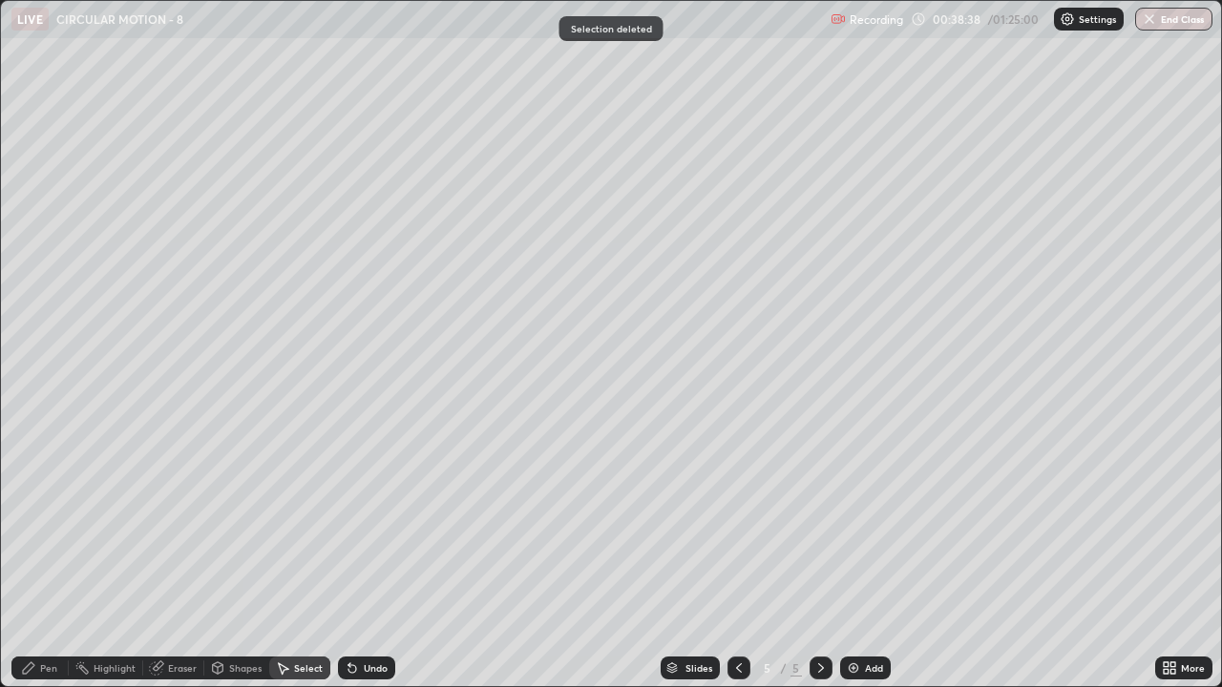
click at [49, 558] on div "Pen" at bounding box center [48, 669] width 17 height 10
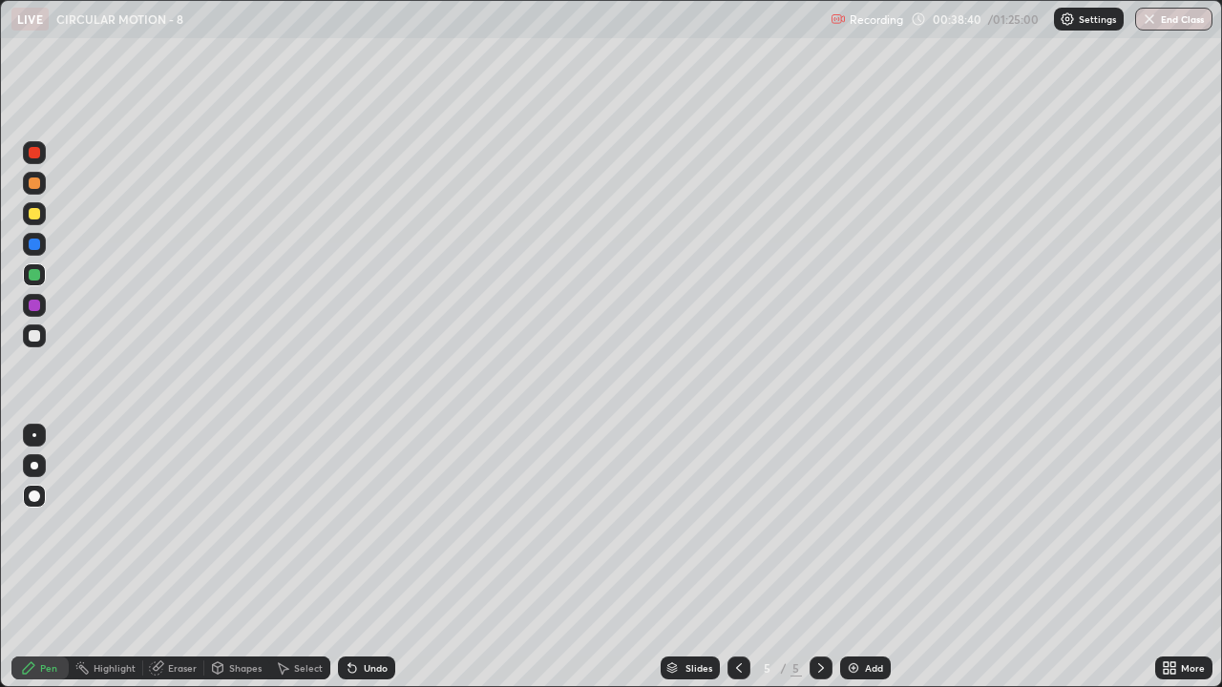
click at [36, 332] on div at bounding box center [34, 335] width 11 height 11
click at [369, 558] on div "Undo" at bounding box center [376, 669] width 24 height 10
click at [368, 558] on div "Undo" at bounding box center [376, 669] width 24 height 10
click at [38, 155] on div at bounding box center [34, 152] width 11 height 11
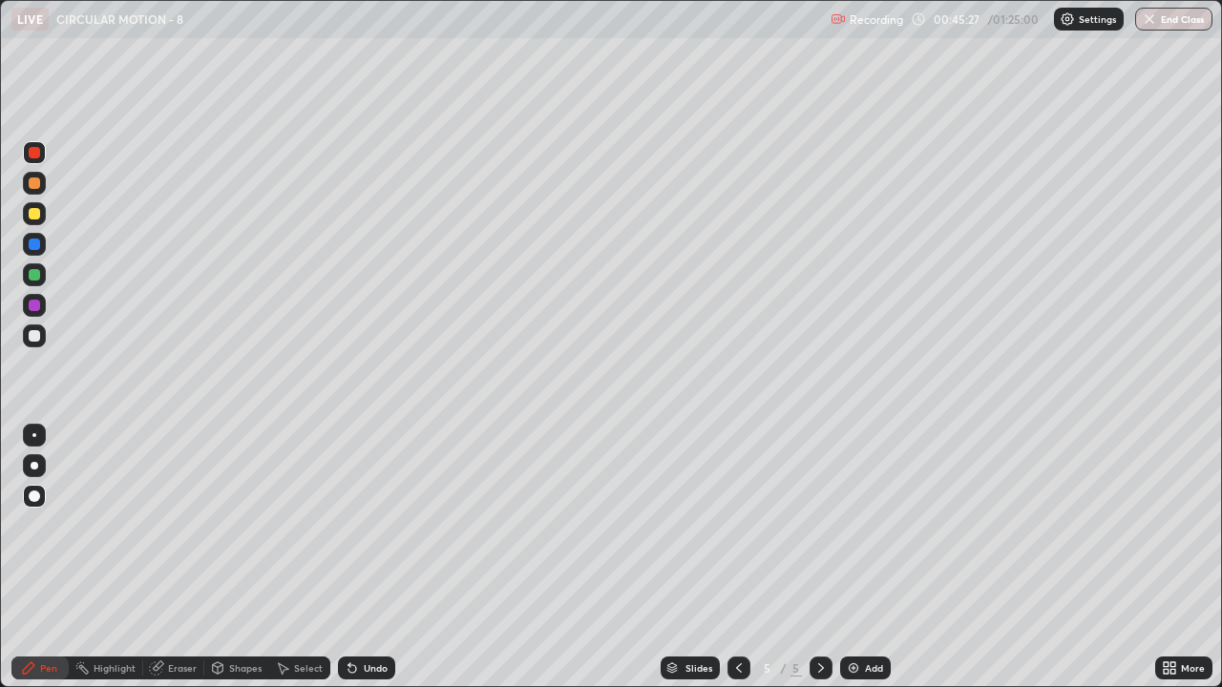
click at [860, 558] on div "Add" at bounding box center [865, 668] width 51 height 23
click at [42, 334] on div at bounding box center [34, 336] width 23 height 23
click at [242, 558] on div "Shapes" at bounding box center [245, 669] width 32 height 10
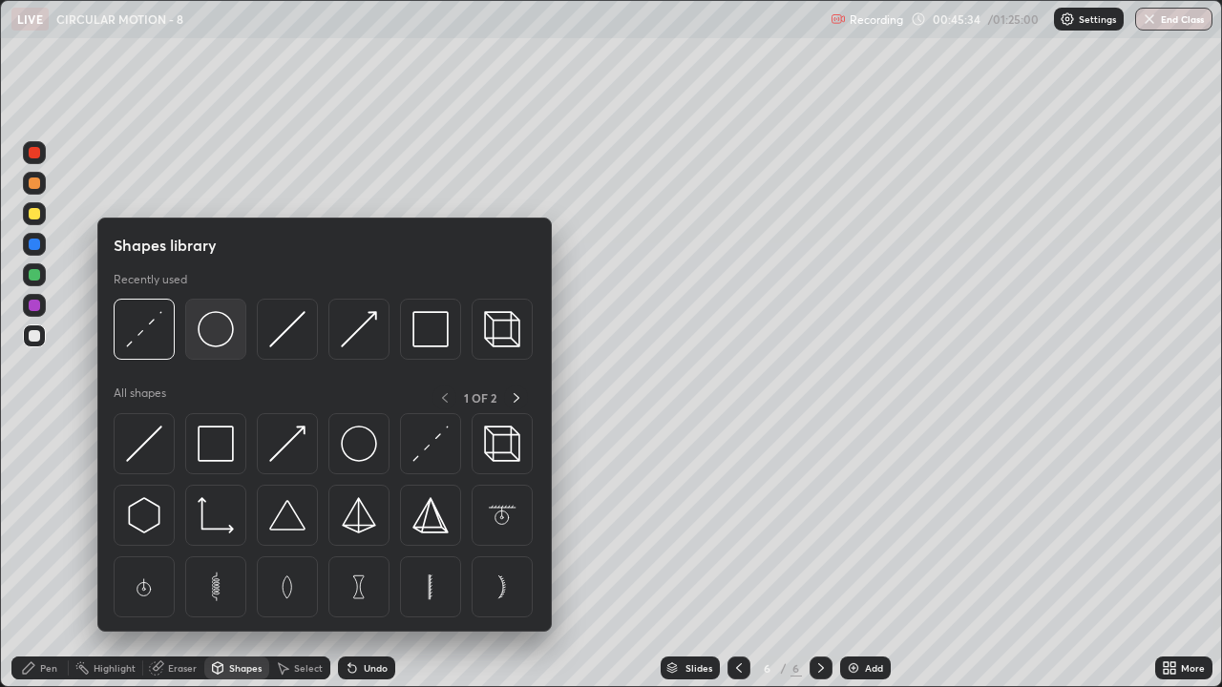
click at [228, 341] on img at bounding box center [216, 329] width 36 height 36
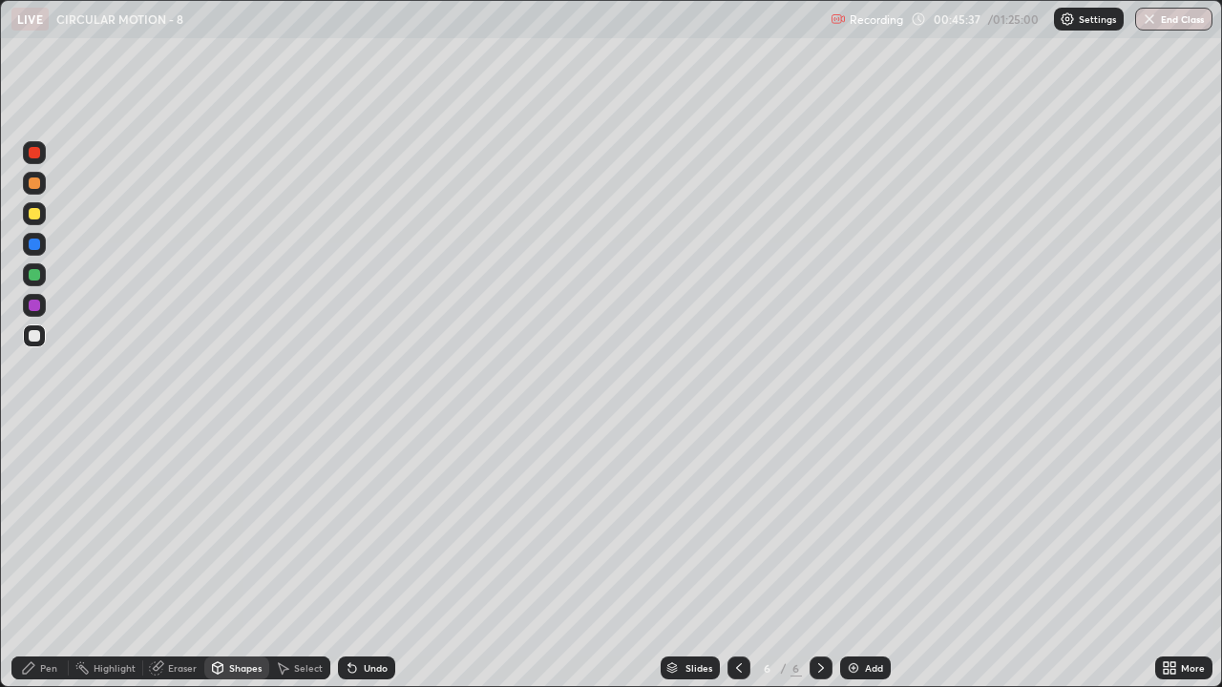
click at [51, 558] on div "Pen" at bounding box center [48, 669] width 17 height 10
click at [38, 277] on div at bounding box center [34, 274] width 11 height 11
click at [36, 155] on div at bounding box center [34, 152] width 11 height 11
click at [41, 336] on div at bounding box center [34, 336] width 23 height 23
click at [36, 332] on div at bounding box center [34, 335] width 11 height 11
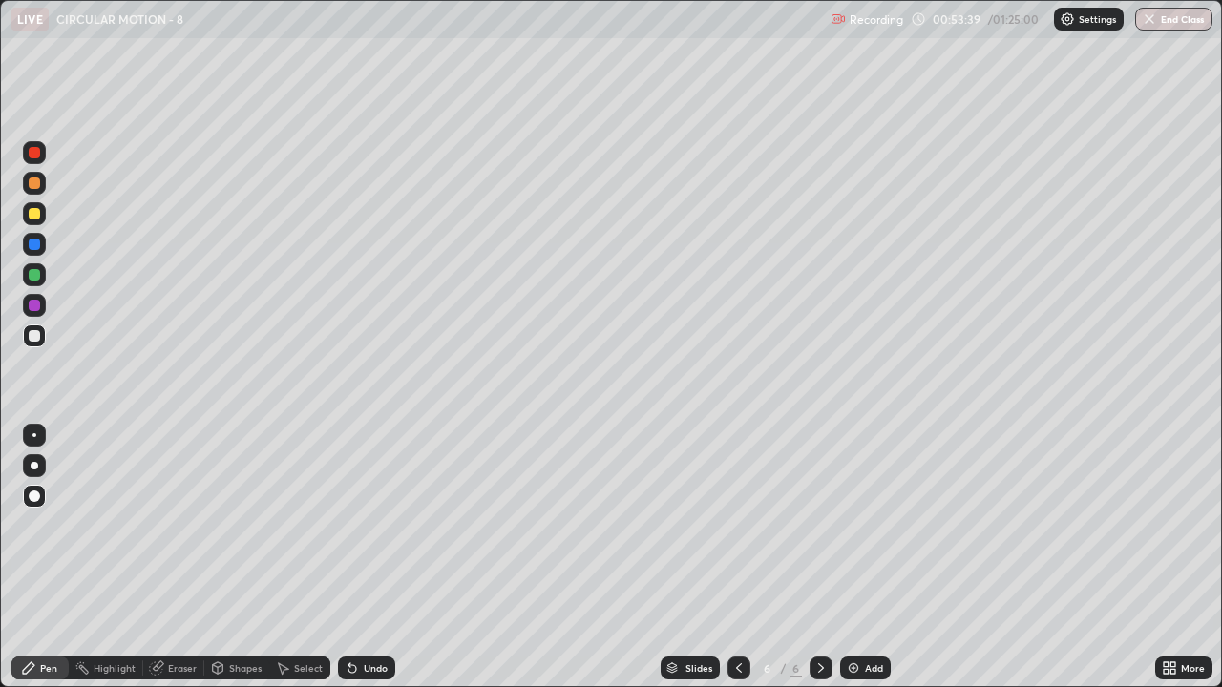
click at [854, 558] on img at bounding box center [853, 668] width 15 height 15
click at [35, 275] on div at bounding box center [34, 274] width 11 height 11
click at [44, 558] on div "Pen" at bounding box center [48, 669] width 17 height 10
click at [37, 335] on div at bounding box center [34, 335] width 11 height 11
click at [366, 558] on div "Undo" at bounding box center [366, 668] width 57 height 23
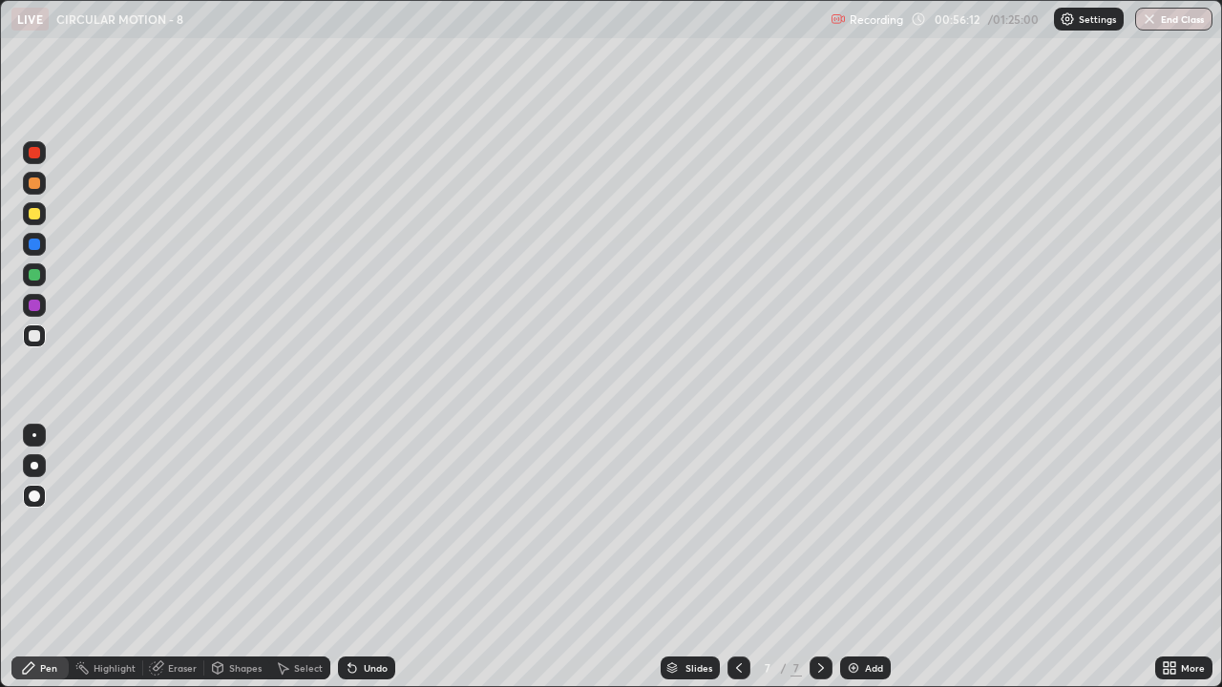
click at [369, 558] on div "Undo" at bounding box center [376, 669] width 24 height 10
click at [39, 155] on div at bounding box center [34, 152] width 11 height 11
click at [38, 334] on div at bounding box center [34, 335] width 11 height 11
click at [369, 558] on div "Undo" at bounding box center [376, 669] width 24 height 10
click at [364, 558] on div "Undo" at bounding box center [376, 669] width 24 height 10
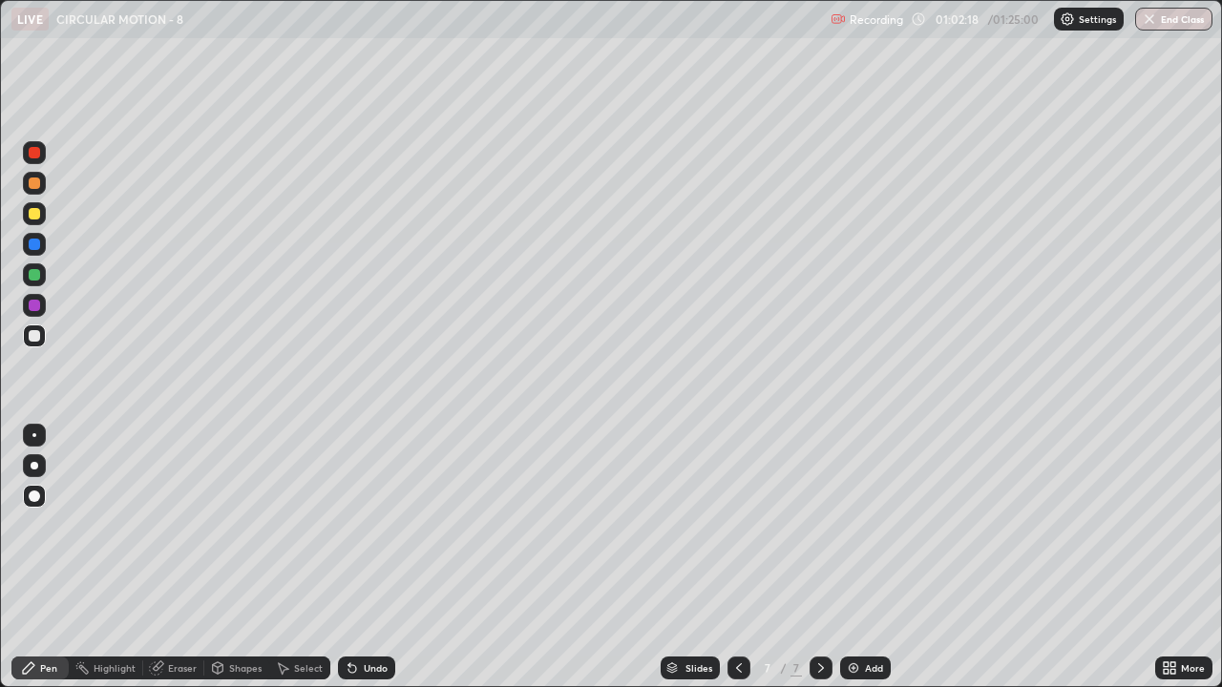
click at [375, 558] on div "Undo" at bounding box center [366, 668] width 57 height 23
click at [376, 558] on div "Undo" at bounding box center [376, 669] width 24 height 10
click at [37, 154] on div at bounding box center [34, 152] width 11 height 11
click at [44, 347] on div at bounding box center [34, 336] width 23 height 31
click at [858, 558] on img at bounding box center [853, 668] width 15 height 15
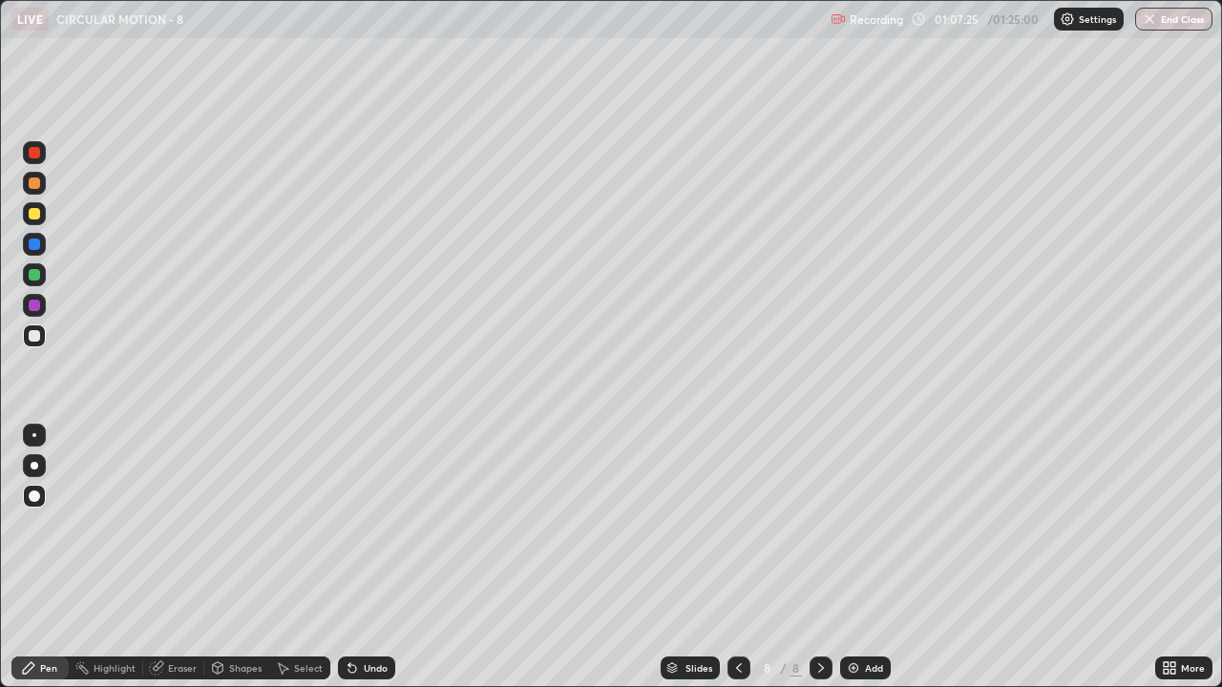
click at [371, 558] on div "Undo" at bounding box center [376, 669] width 24 height 10
click at [34, 155] on div at bounding box center [34, 152] width 11 height 11
click at [35, 275] on div at bounding box center [34, 274] width 11 height 11
click at [35, 336] on div at bounding box center [34, 335] width 11 height 11
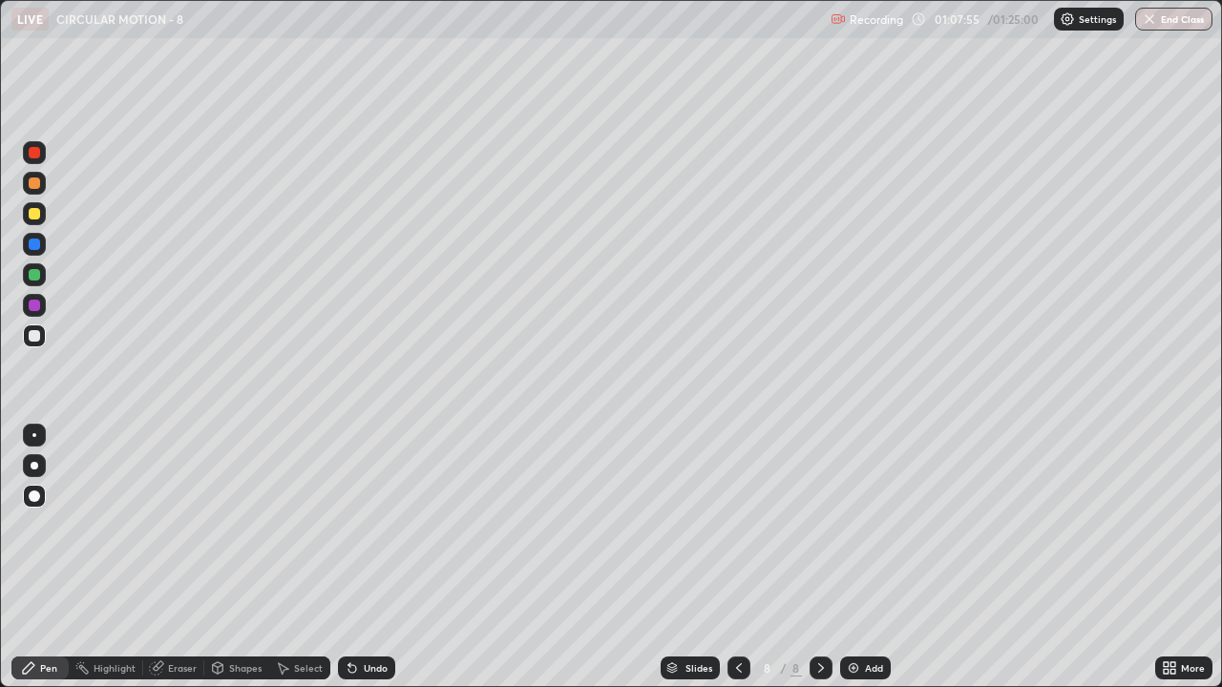
click at [38, 275] on div at bounding box center [34, 274] width 11 height 11
click at [371, 558] on div "Undo" at bounding box center [376, 669] width 24 height 10
click at [38, 336] on div at bounding box center [34, 335] width 11 height 11
click at [38, 156] on div at bounding box center [34, 152] width 11 height 11
click at [35, 183] on div at bounding box center [34, 183] width 11 height 11
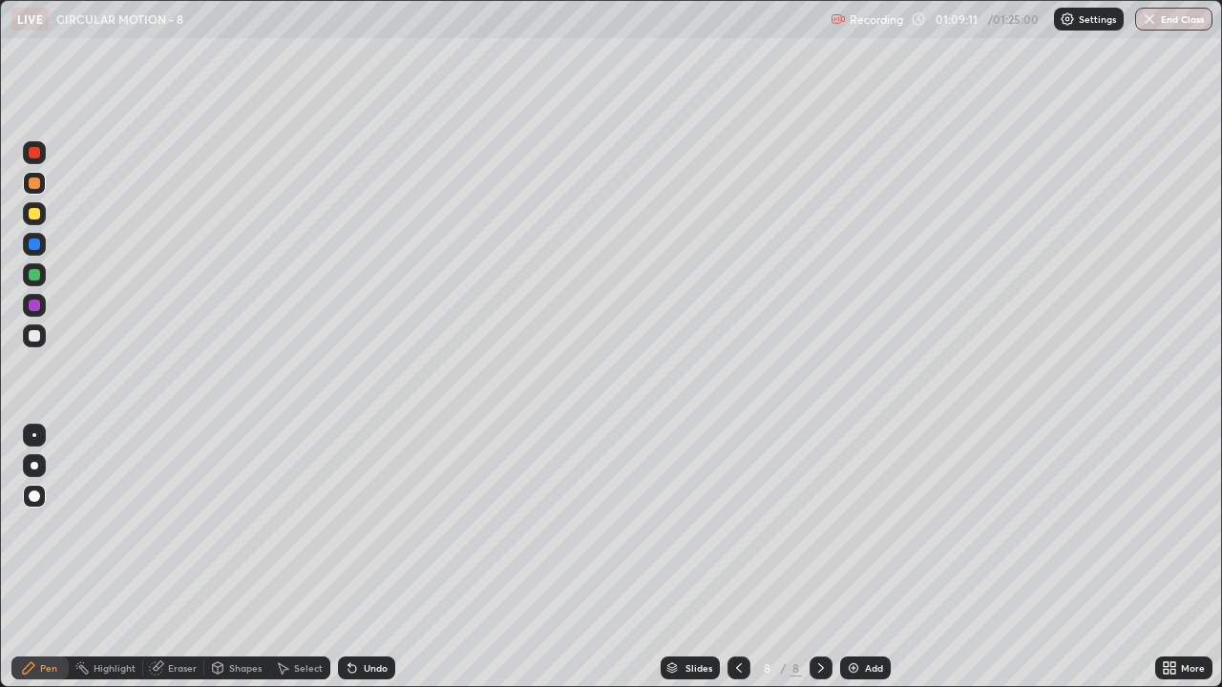
click at [35, 336] on div at bounding box center [34, 335] width 11 height 11
click at [38, 303] on div at bounding box center [34, 305] width 11 height 11
click at [43, 336] on div at bounding box center [34, 336] width 23 height 23
click at [369, 558] on div "Undo" at bounding box center [376, 669] width 24 height 10
click at [37, 152] on div at bounding box center [34, 152] width 11 height 11
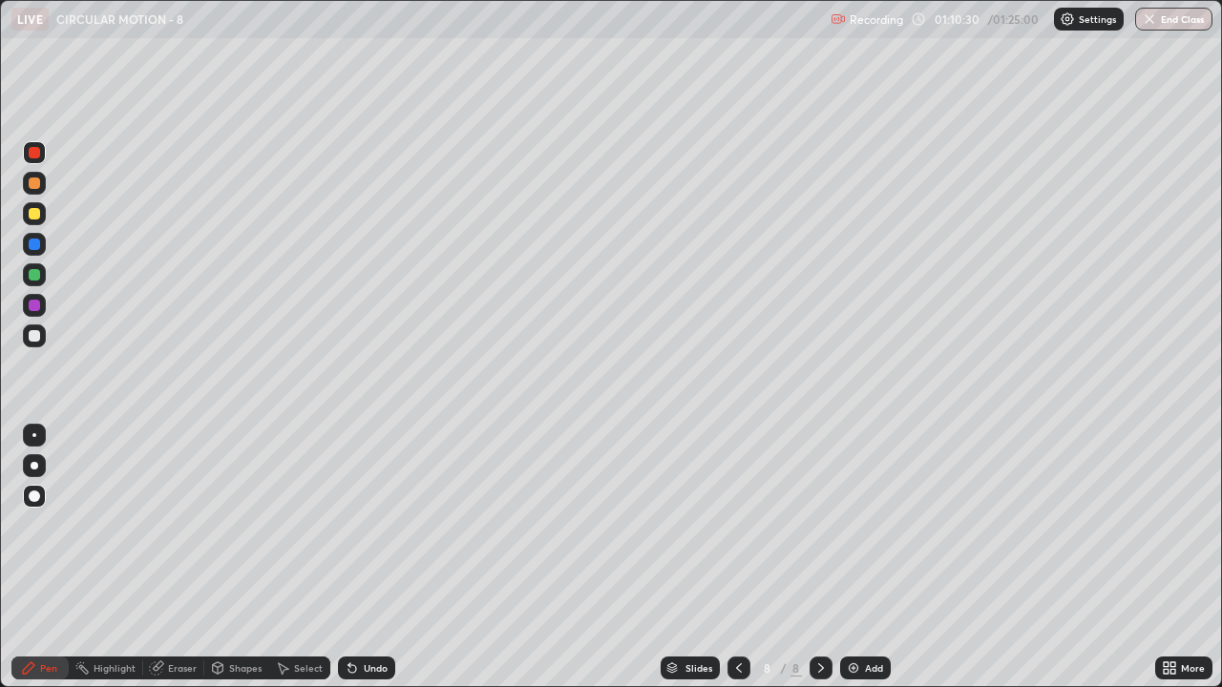
click at [35, 332] on div at bounding box center [34, 335] width 11 height 11
click at [38, 247] on div at bounding box center [34, 244] width 11 height 11
click at [227, 558] on div "Shapes" at bounding box center [236, 668] width 65 height 23
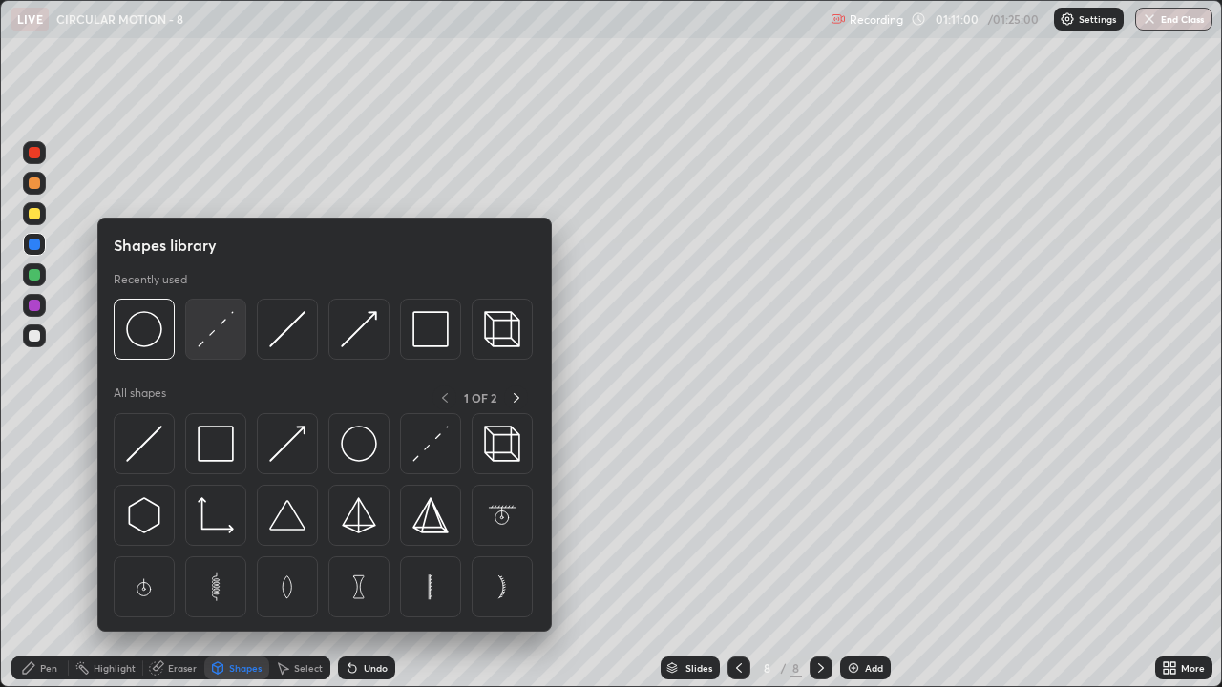
click at [213, 346] on img at bounding box center [216, 329] width 36 height 36
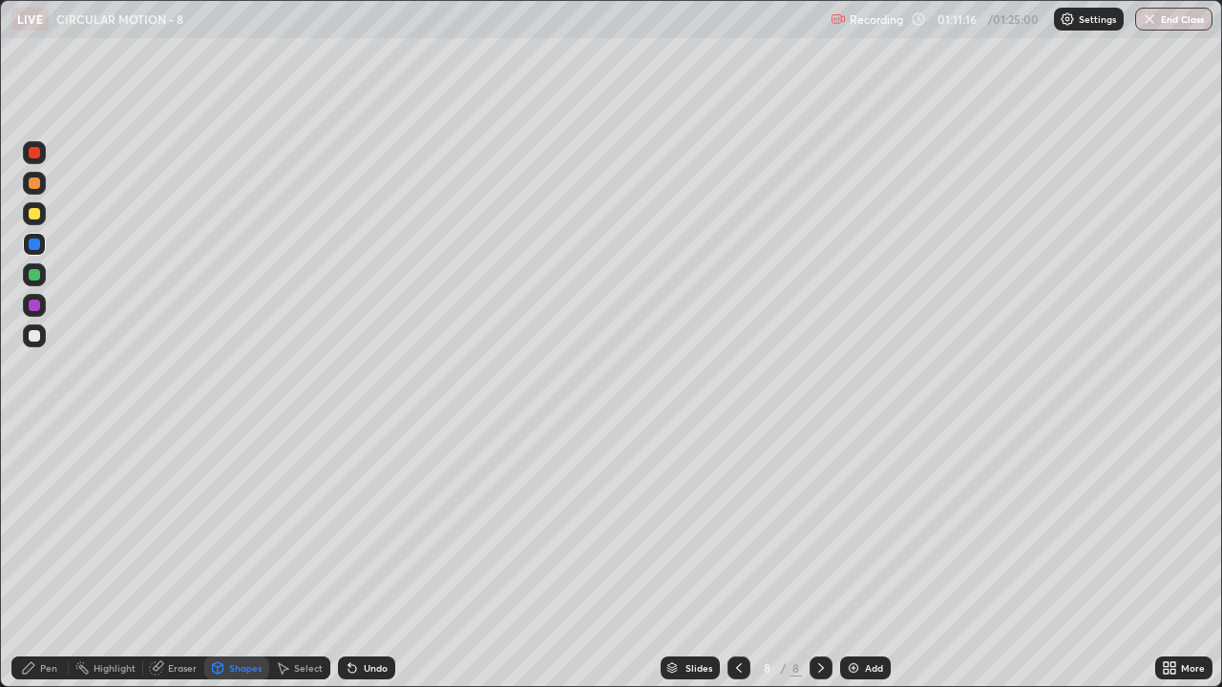
click at [34, 337] on div at bounding box center [34, 335] width 11 height 11
click at [50, 558] on div "Pen" at bounding box center [48, 669] width 17 height 10
click at [232, 558] on div "Shapes" at bounding box center [245, 669] width 32 height 10
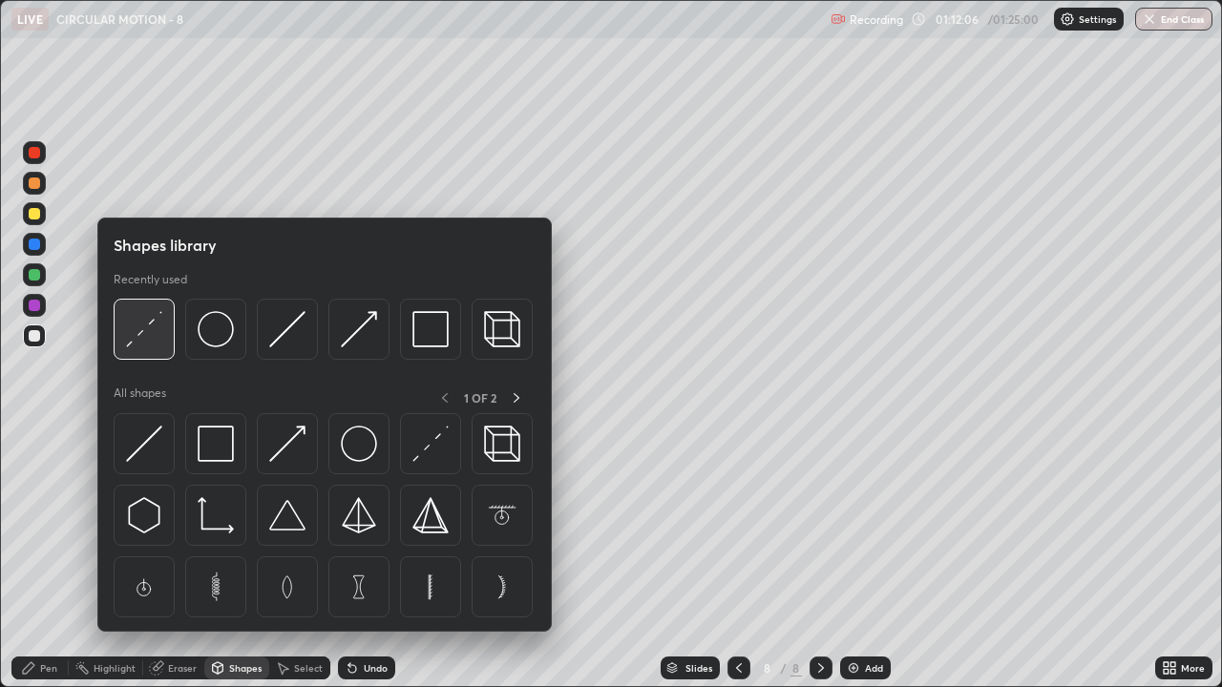
click at [147, 342] on img at bounding box center [144, 329] width 36 height 36
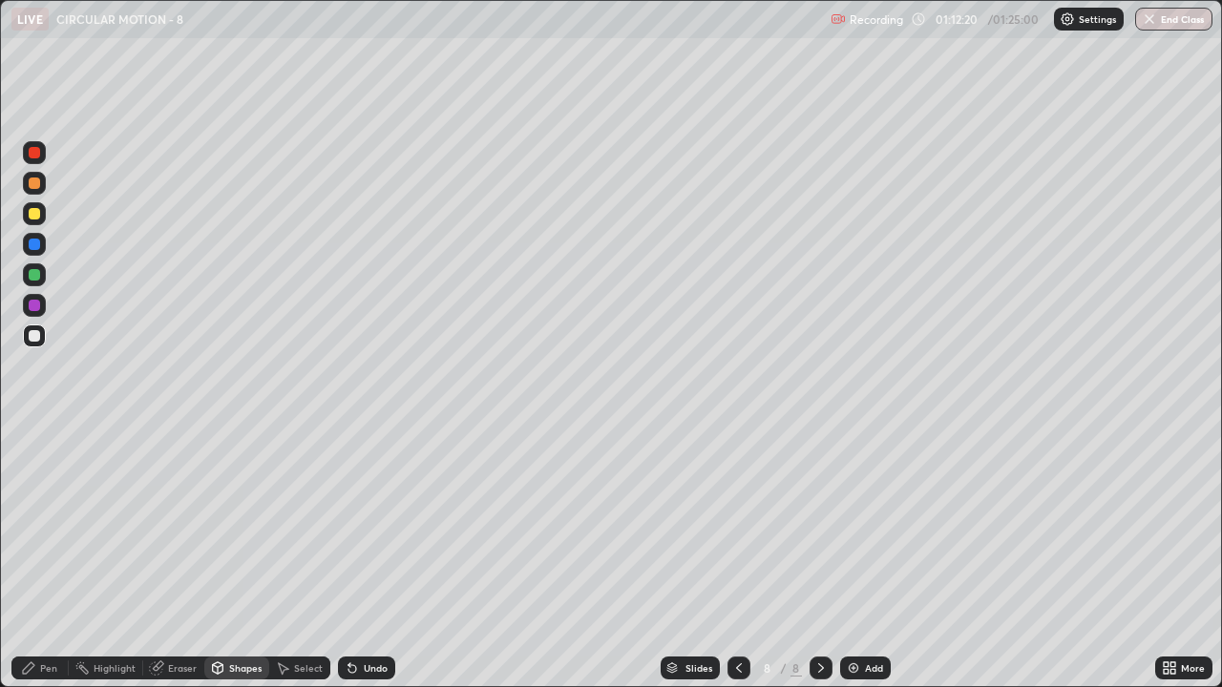
click at [45, 558] on div "Pen" at bounding box center [48, 669] width 17 height 10
click at [182, 558] on div "Eraser" at bounding box center [182, 669] width 29 height 10
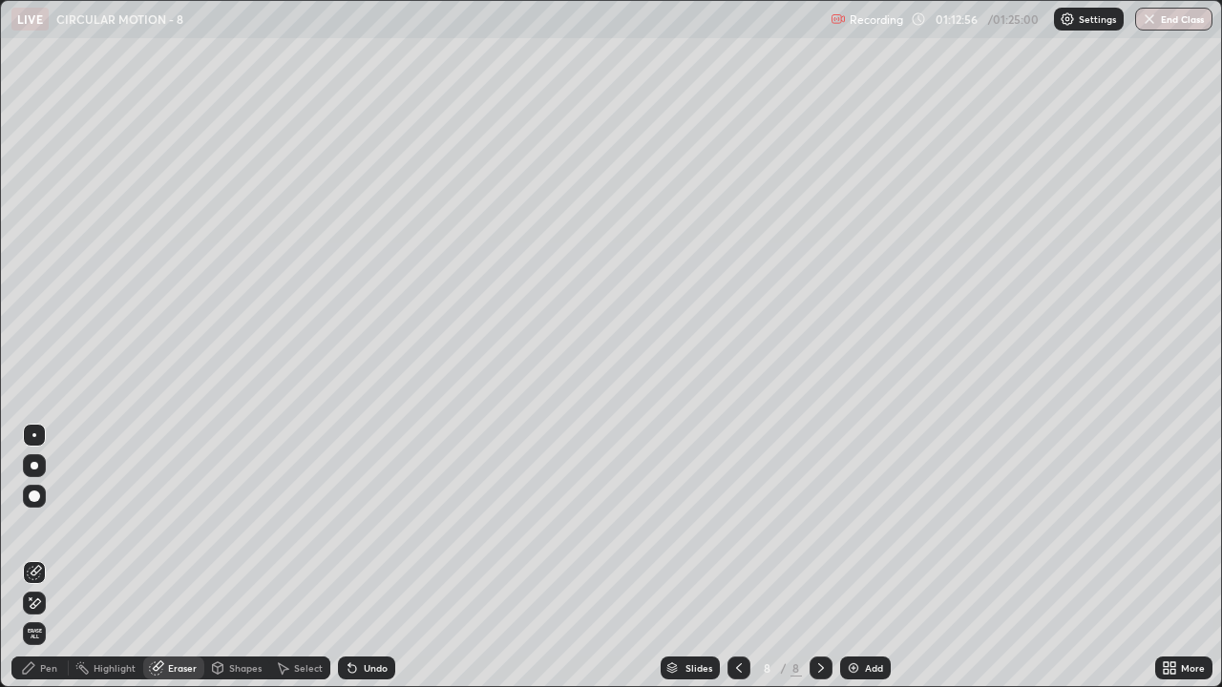
click at [50, 558] on div "Pen" at bounding box center [48, 669] width 17 height 10
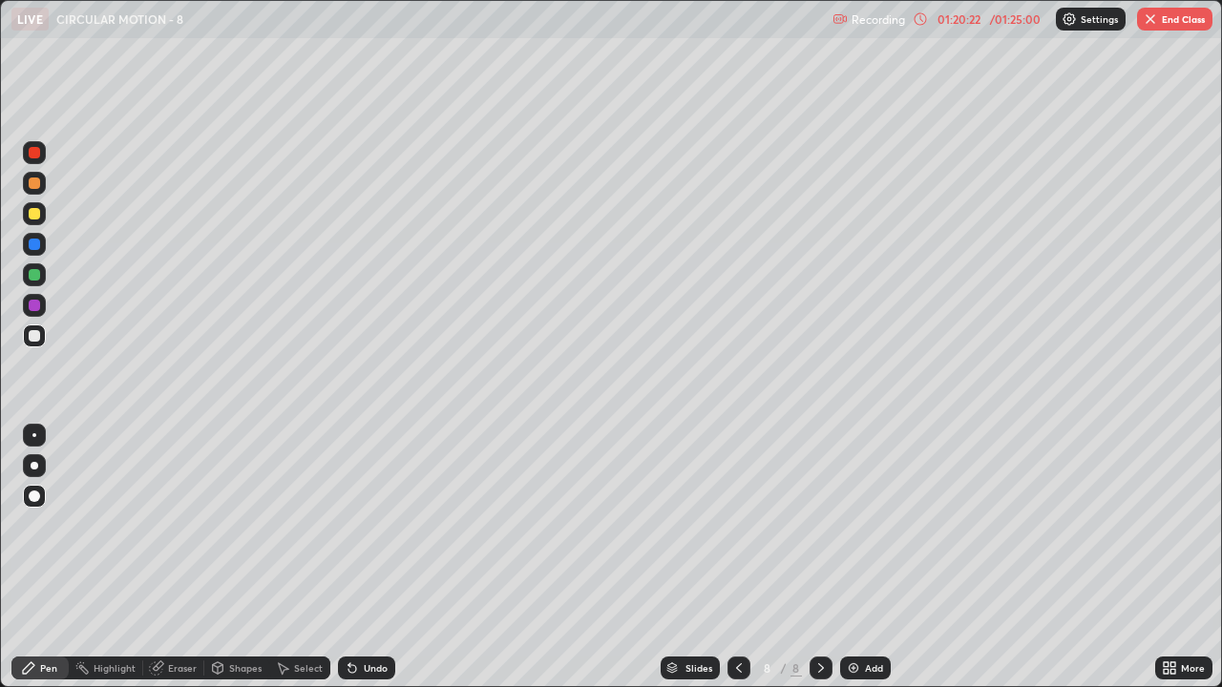
click at [1170, 22] on button "End Class" at bounding box center [1174, 19] width 75 height 23
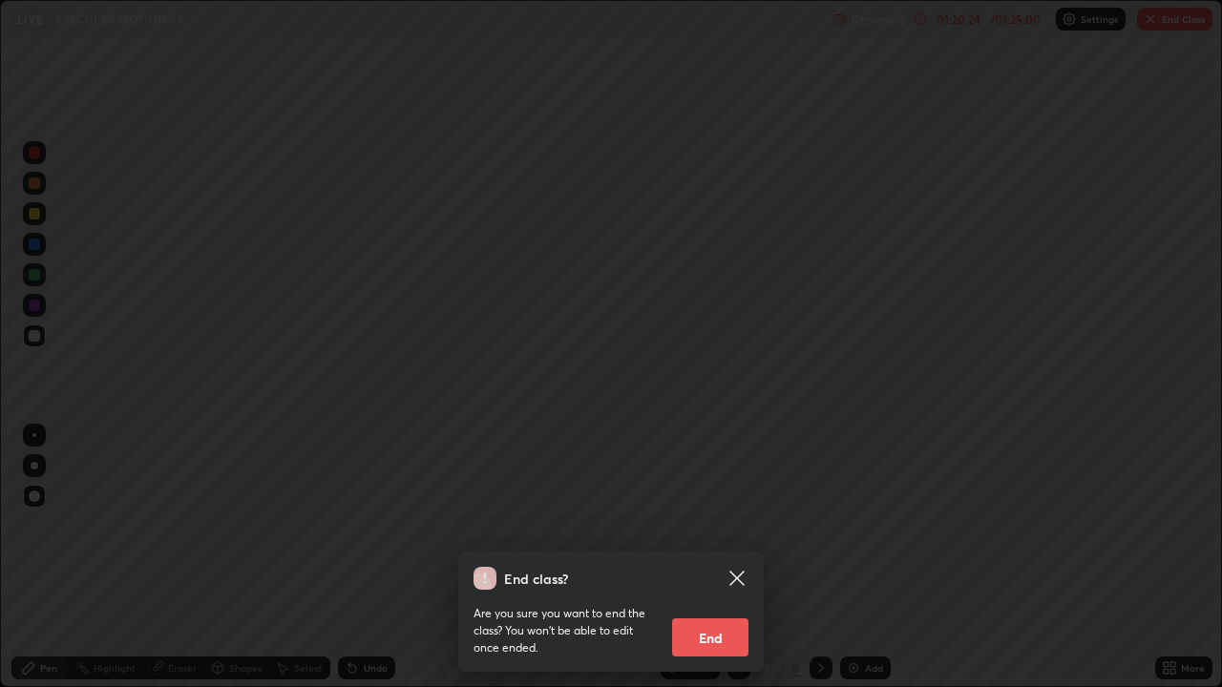
click at [703, 558] on button "End" at bounding box center [710, 638] width 76 height 38
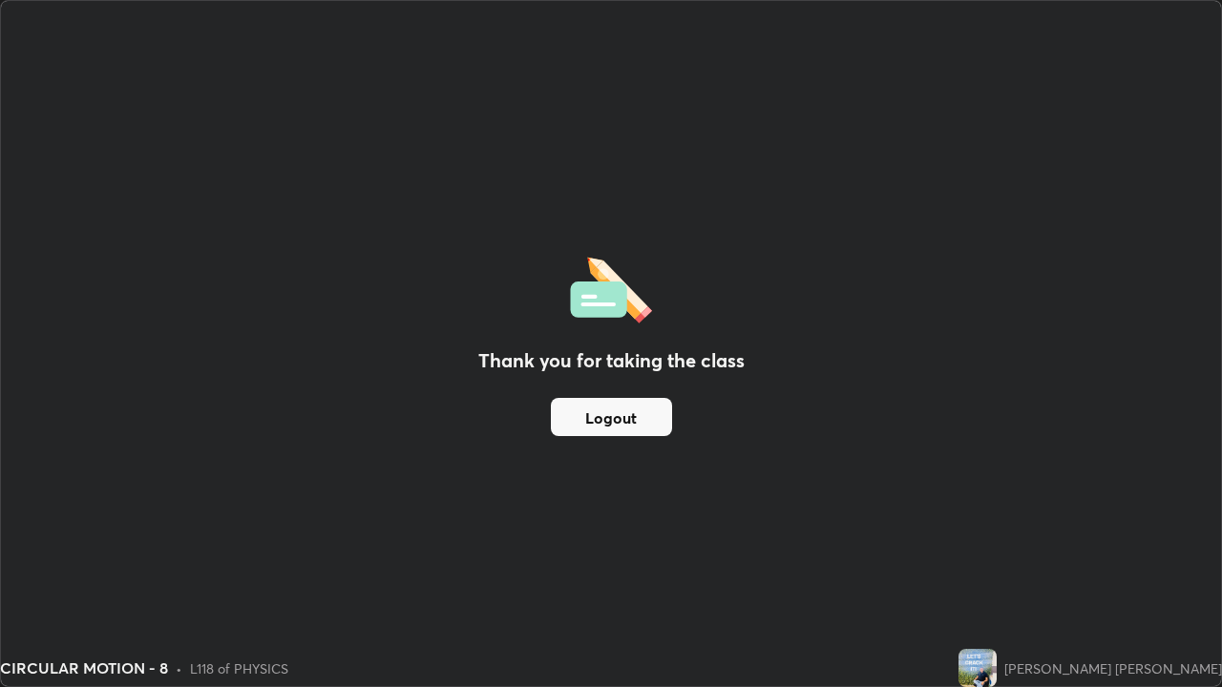
click at [647, 419] on button "Logout" at bounding box center [611, 417] width 121 height 38
click at [617, 428] on button "Logout" at bounding box center [611, 417] width 121 height 38
click at [606, 420] on button "Logout" at bounding box center [611, 417] width 121 height 38
click at [622, 416] on button "Logout" at bounding box center [611, 417] width 121 height 38
click at [626, 413] on button "Logout" at bounding box center [611, 417] width 121 height 38
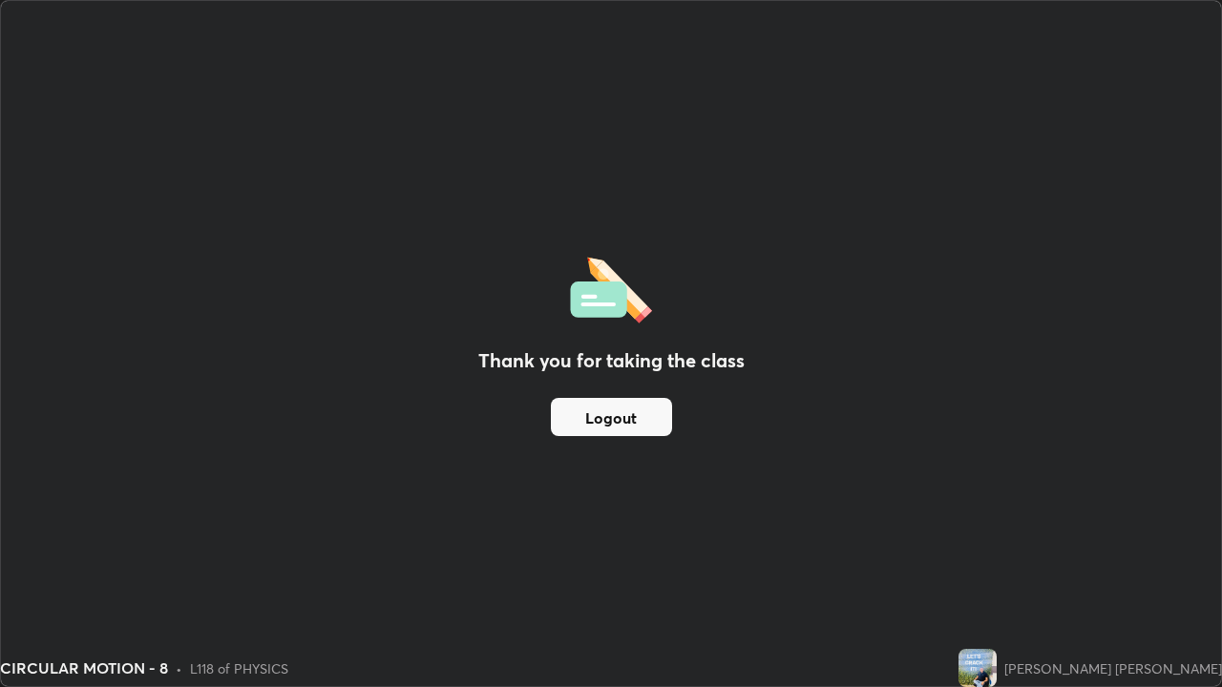
click at [628, 415] on button "Logout" at bounding box center [611, 417] width 121 height 38
click at [629, 414] on button "Logout" at bounding box center [611, 417] width 121 height 38
click at [628, 418] on button "Logout" at bounding box center [611, 417] width 121 height 38
click at [630, 418] on button "Logout" at bounding box center [611, 417] width 121 height 38
click at [633, 419] on button "Logout" at bounding box center [611, 417] width 121 height 38
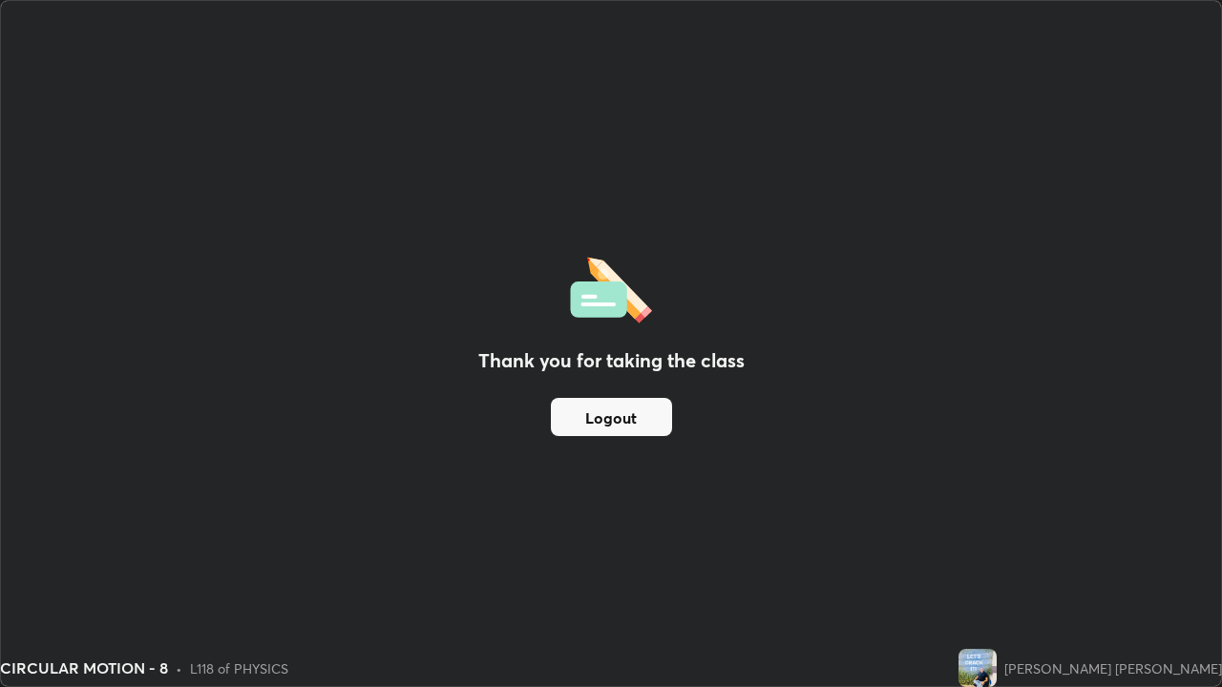
click at [634, 420] on button "Logout" at bounding box center [611, 417] width 121 height 38
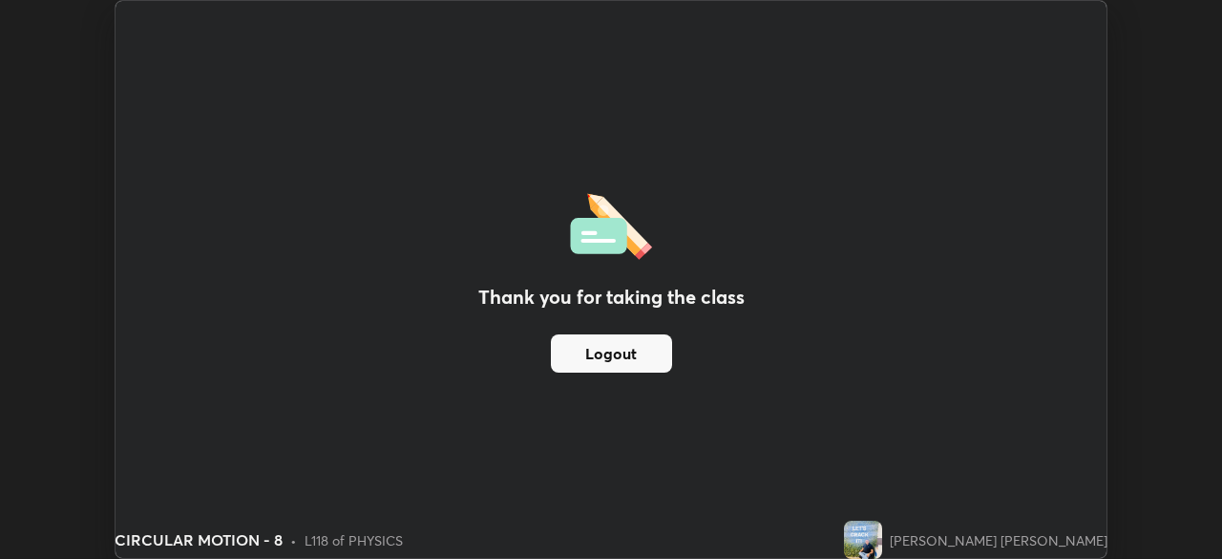
scroll to position [94913, 94250]
